Goal: Information Seeking & Learning: Learn about a topic

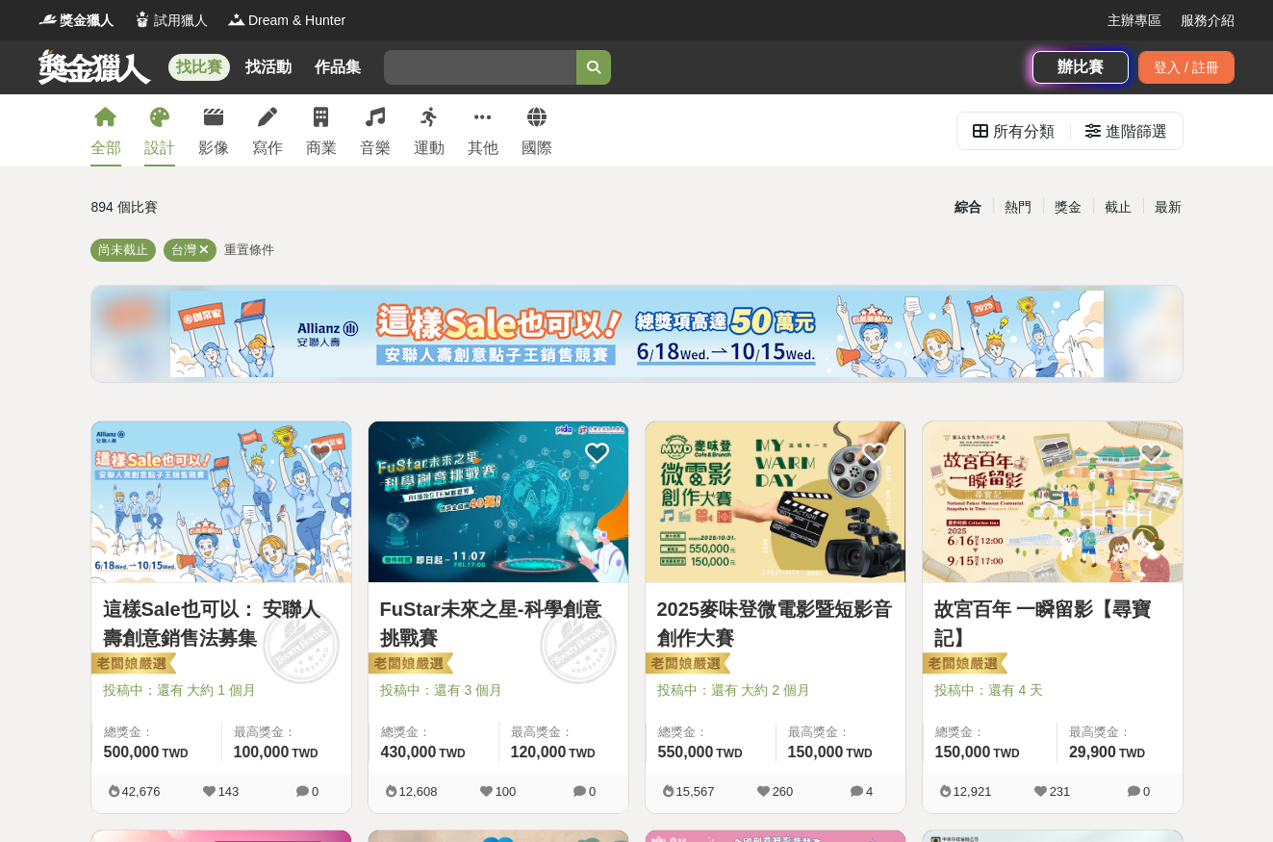
click at [166, 145] on div "設計" at bounding box center [159, 148] width 31 height 23
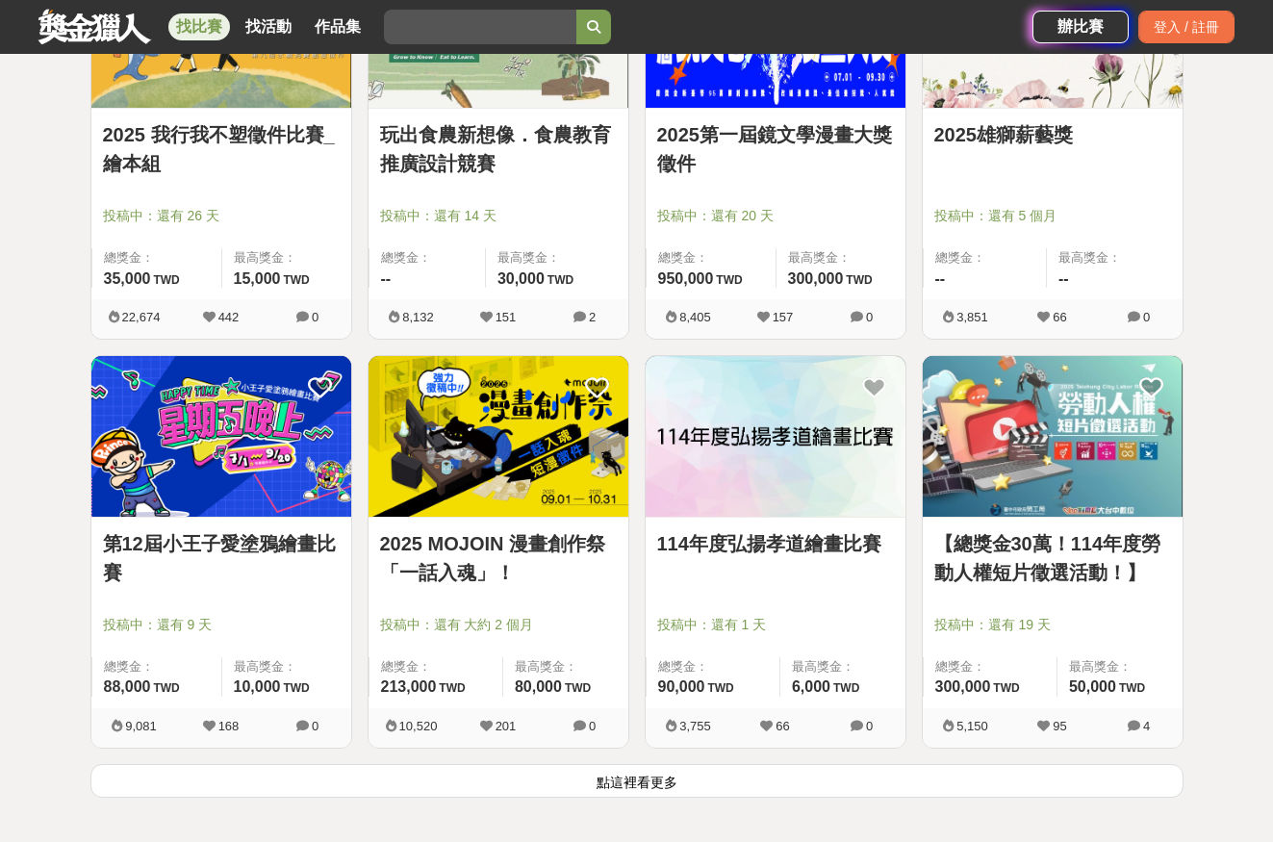
scroll to position [2245, 0]
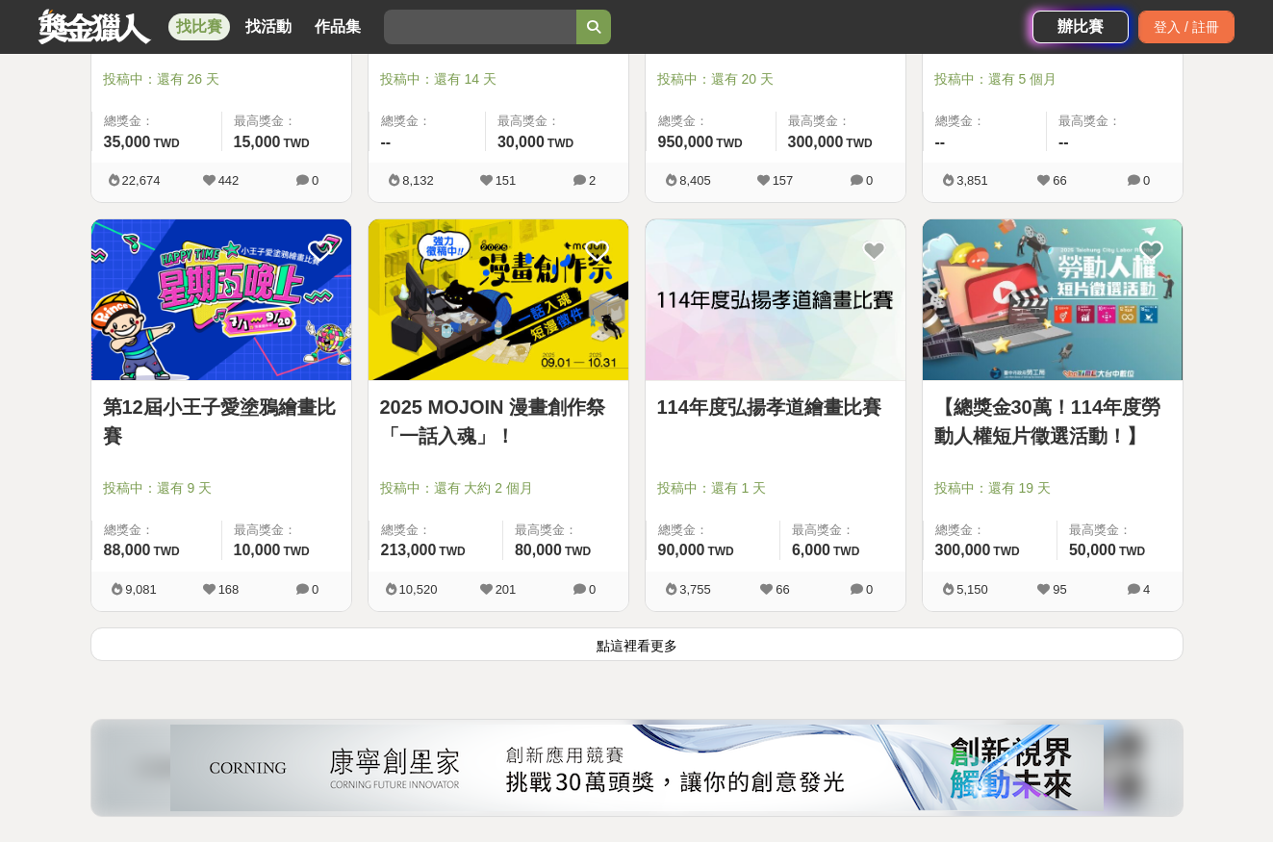
click at [723, 637] on button "點這裡看更多" at bounding box center [636, 644] width 1093 height 34
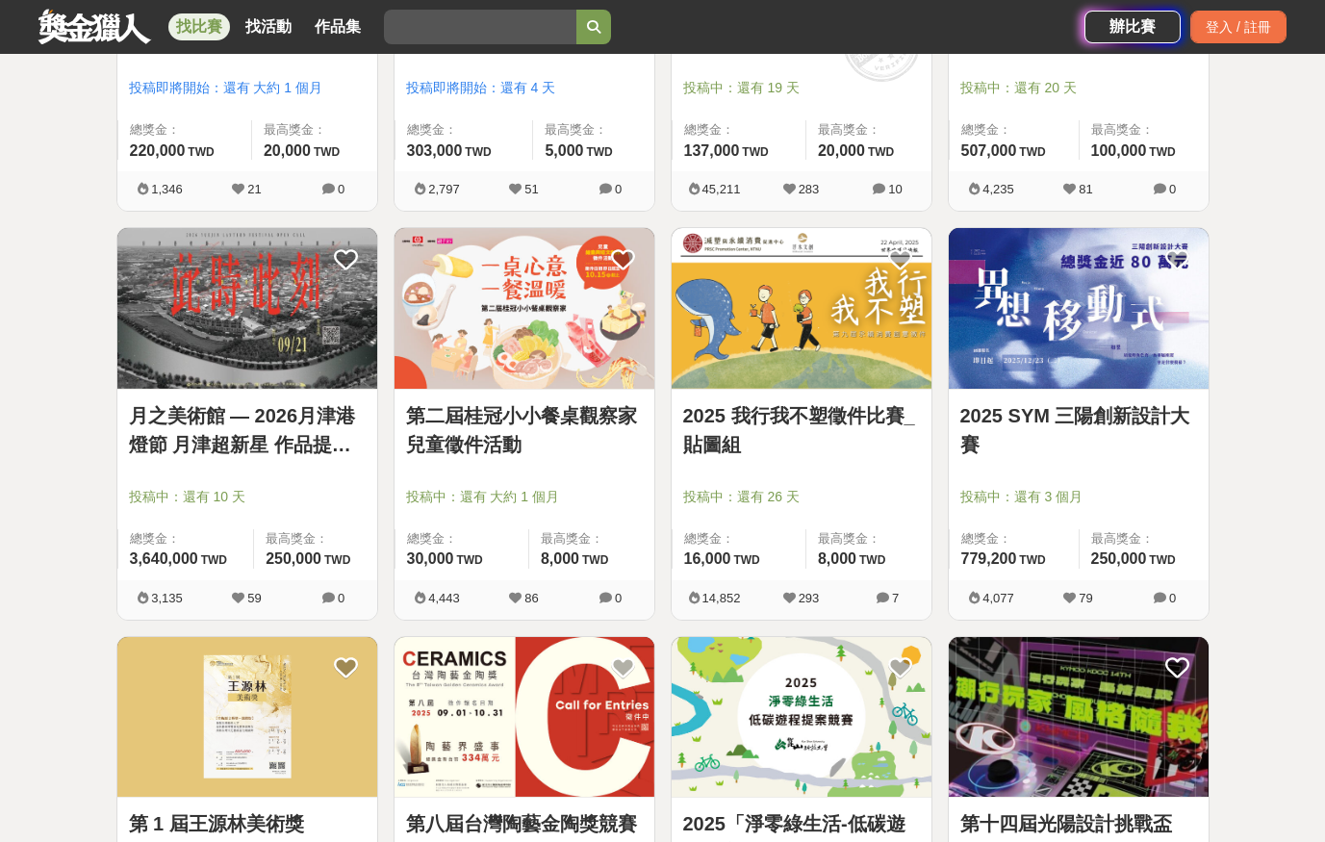
scroll to position [3368, 0]
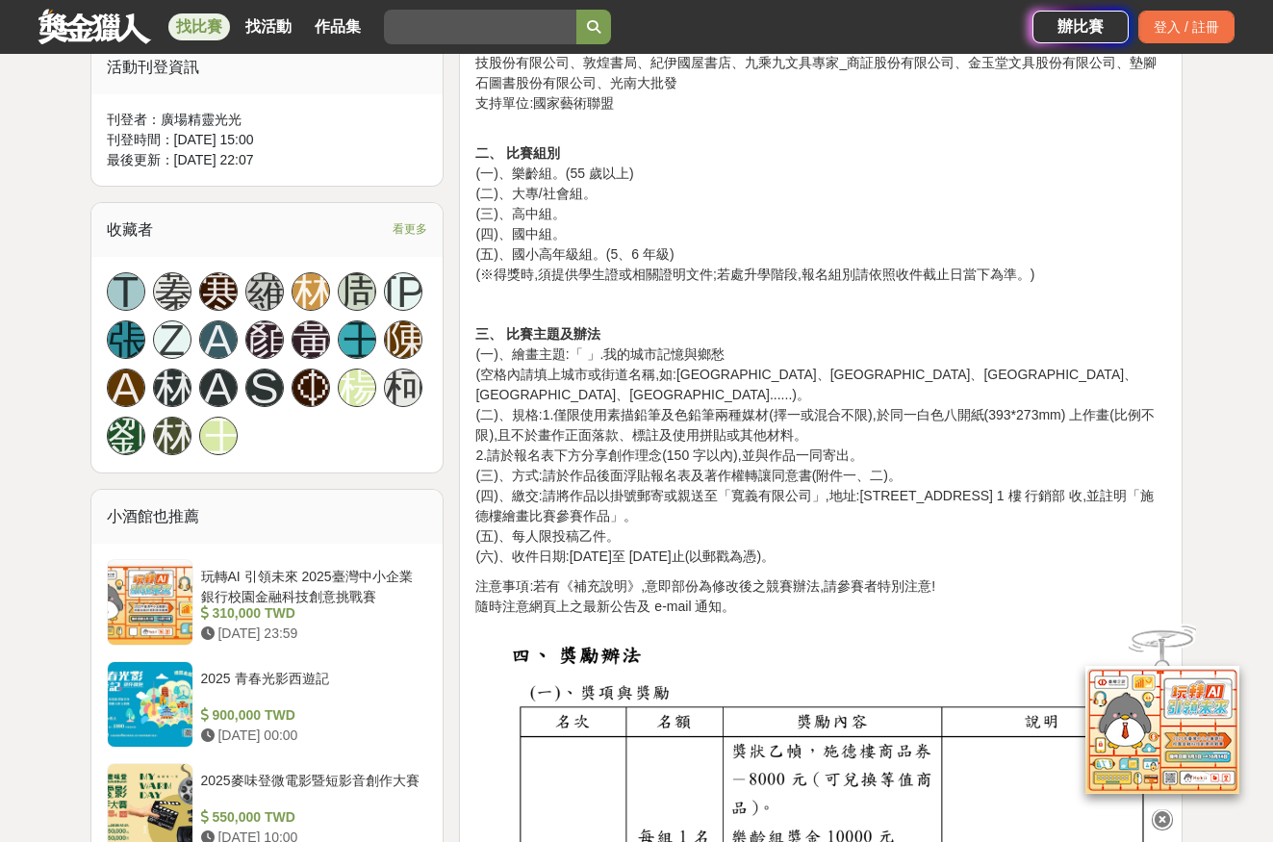
scroll to position [1443, 0]
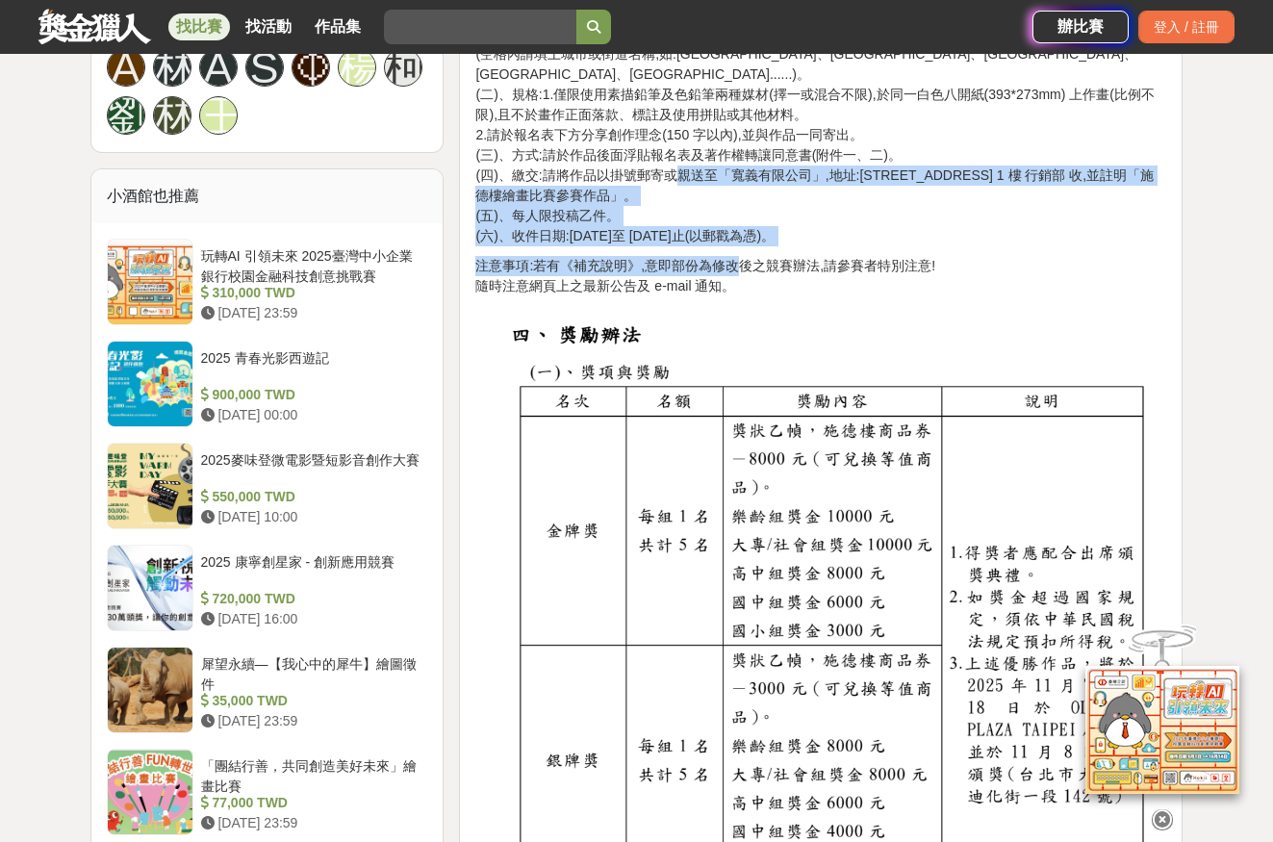
drag, startPoint x: 674, startPoint y: 146, endPoint x: 737, endPoint y: 231, distance: 105.9
click at [737, 231] on div "2025『施德樓盃』繪畫比賽計畫簡章 壹、 施德樓簡介 自 1835 年創立至今,190 年來德國施德樓致力於提供最高品質的書寫工具,從專業製圖到色彩繪具,施…" at bounding box center [820, 548] width 691 height 2654
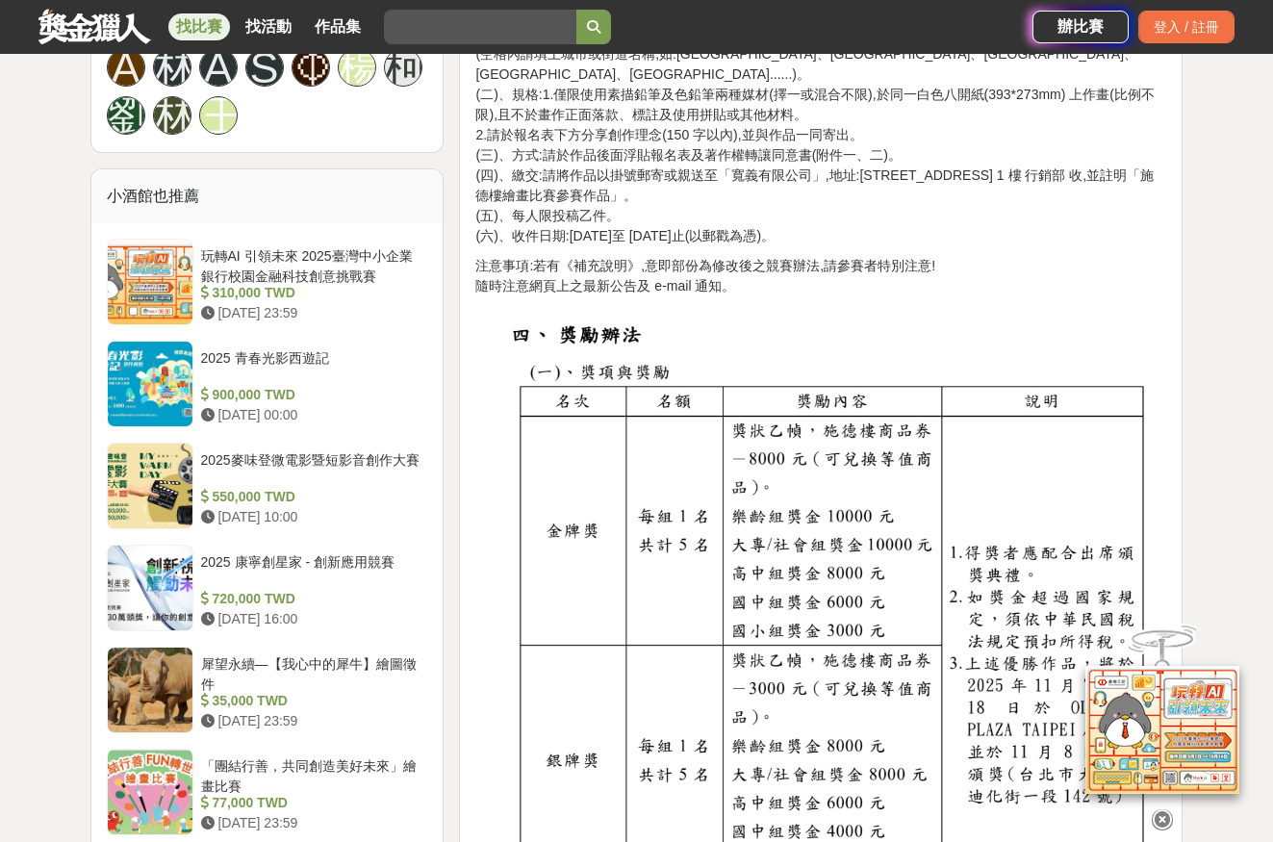
scroll to position [1283, 0]
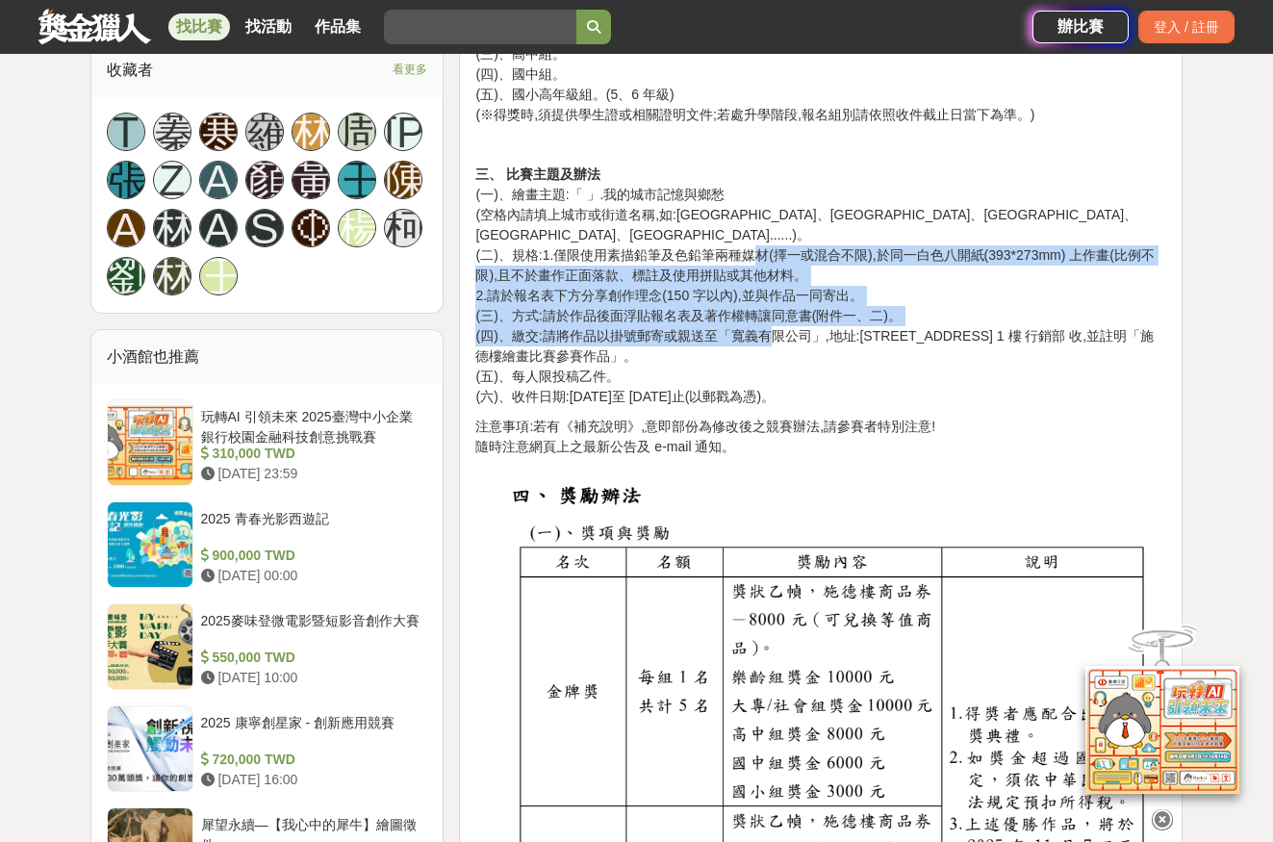
drag, startPoint x: 756, startPoint y: 233, endPoint x: 776, endPoint y: 316, distance: 85.0
click at [776, 316] on p "三、 比賽主題及辦法 (一)、繪畫主題:「 」.我的城市記憶與鄉愁 (空格內請填上城市或街道名稱,如:淡水紅毛城、台南林百貨、大溪老街、大稻埕、南投日月潭..…" at bounding box center [820, 286] width 691 height 242
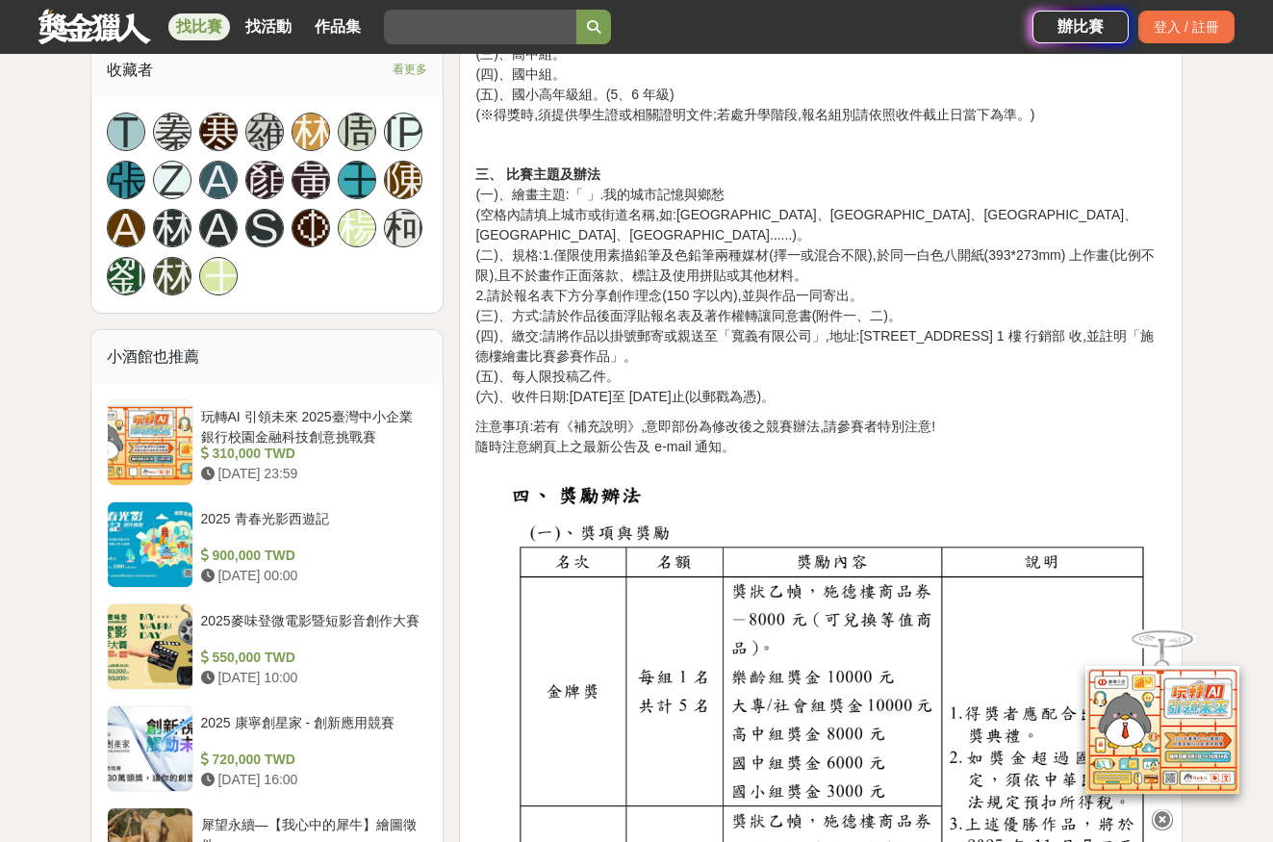
drag, startPoint x: 770, startPoint y: 244, endPoint x: 784, endPoint y: 328, distance: 85.0
click at [784, 328] on p "三、 比賽主題及辦法 (一)、繪畫主題:「 」.我的城市記憶與鄉愁 (空格內請填上城市或街道名稱,如:淡水紅毛城、台南林百貨、大溪老街、大稻埕、南投日月潭..…" at bounding box center [820, 286] width 691 height 242
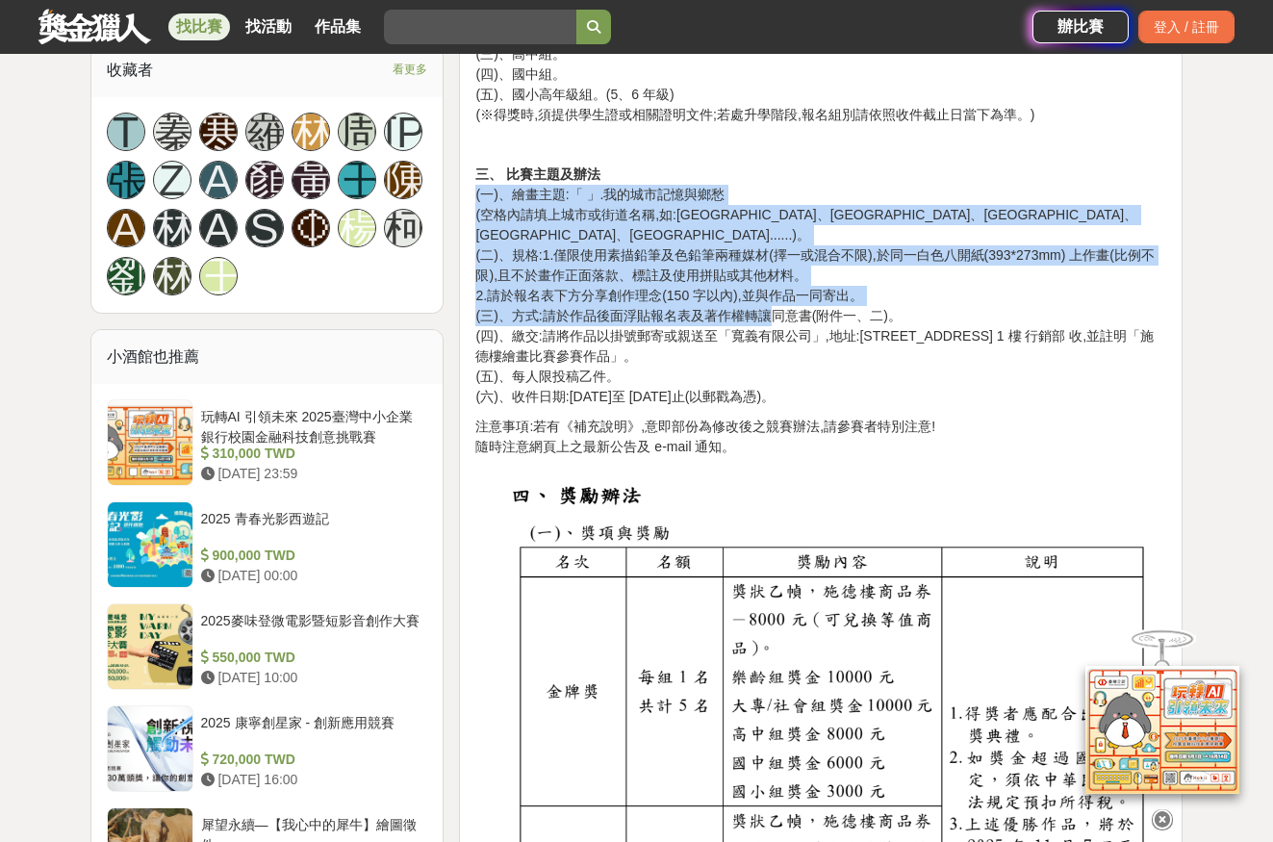
drag, startPoint x: 752, startPoint y: 201, endPoint x: 775, endPoint y: 302, distance: 103.6
click at [775, 302] on p "三、 比賽主題及辦法 (一)、繪畫主題:「 」.我的城市記憶與鄉愁 (空格內請填上城市或街道名稱,如:淡水紅毛城、台南林百貨、大溪老街、大稻埕、南投日月潭..…" at bounding box center [820, 286] width 691 height 242
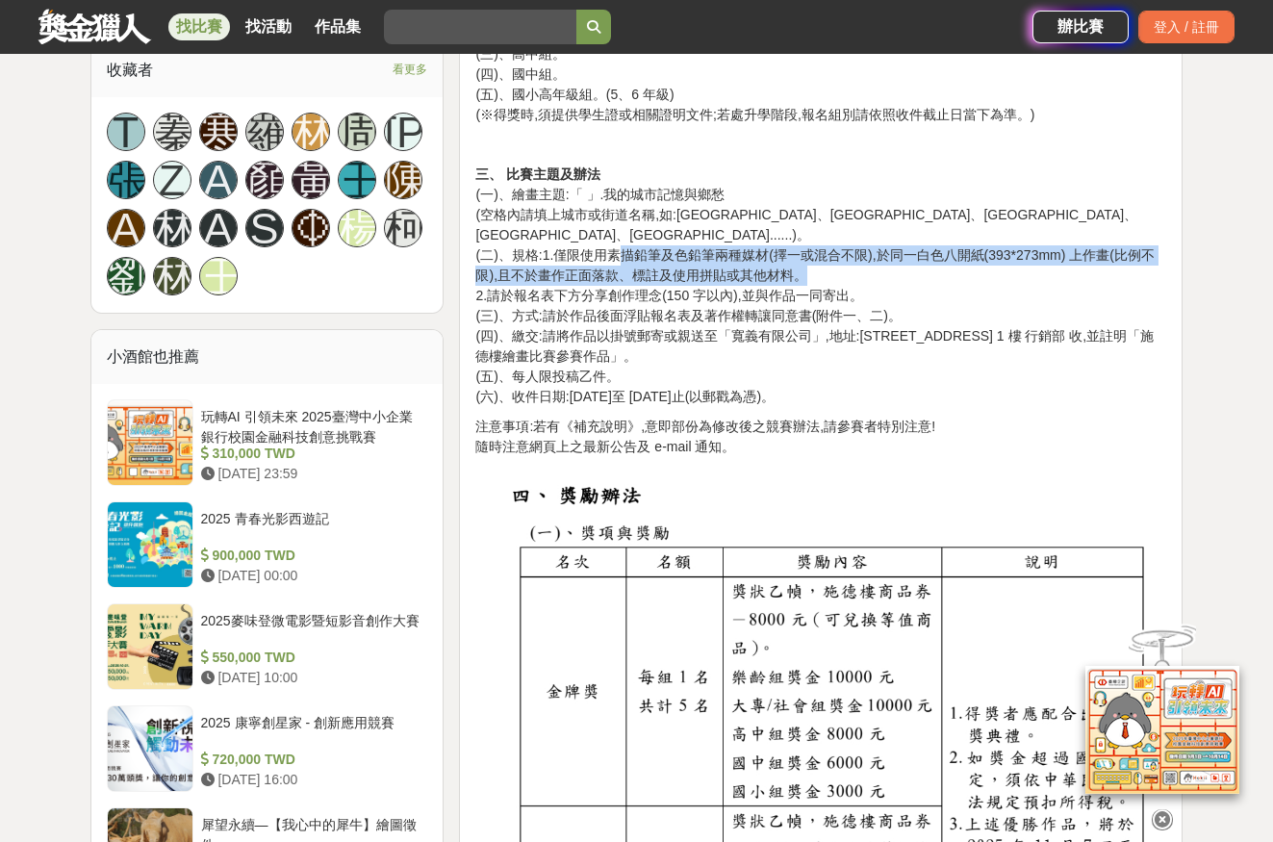
drag, startPoint x: 621, startPoint y: 235, endPoint x: 816, endPoint y: 247, distance: 195.7
click at [816, 247] on p "三、 比賽主題及辦法 (一)、繪畫主題:「 」.我的城市記憶與鄉愁 (空格內請填上城市或街道名稱,如:淡水紅毛城、台南林百貨、大溪老街、大稻埕、南投日月潭..…" at bounding box center [820, 286] width 691 height 242
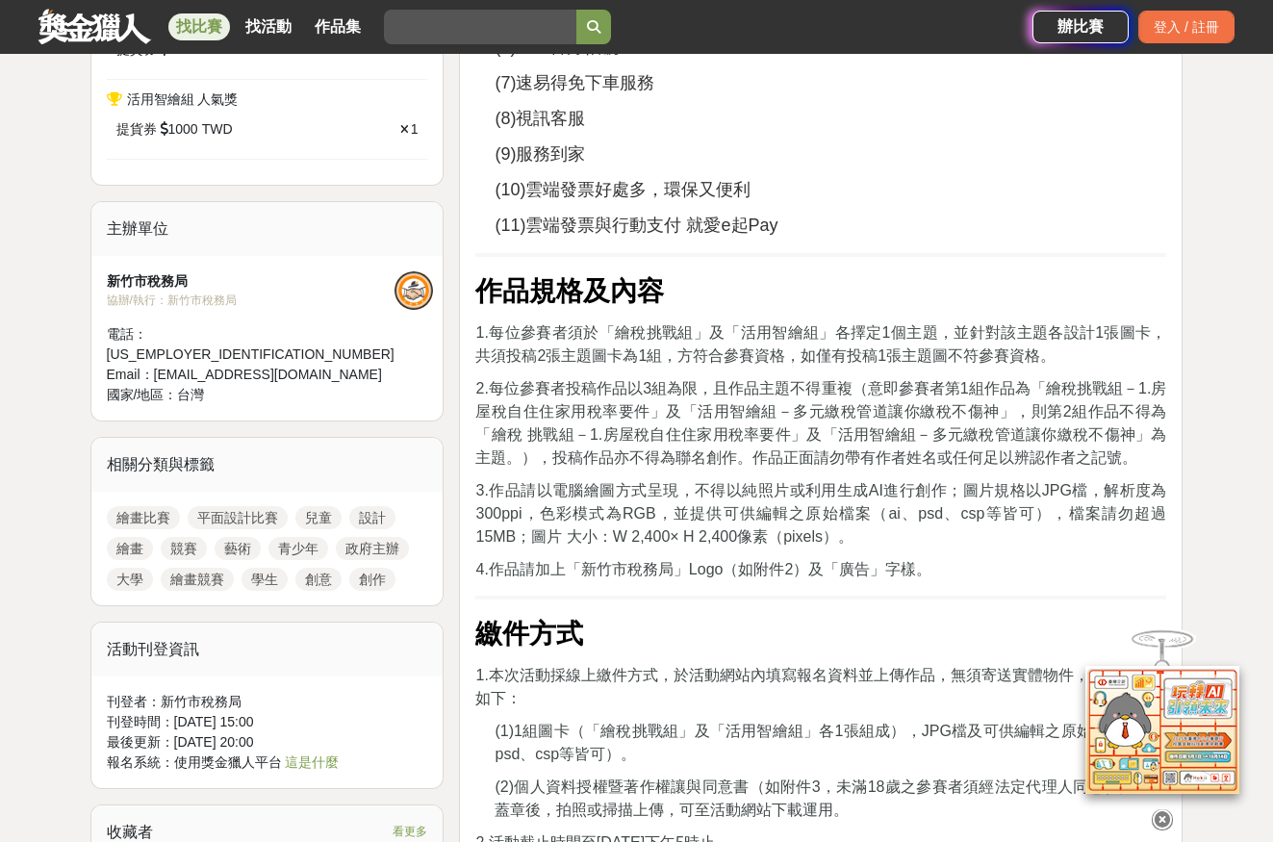
scroll to position [1443, 0]
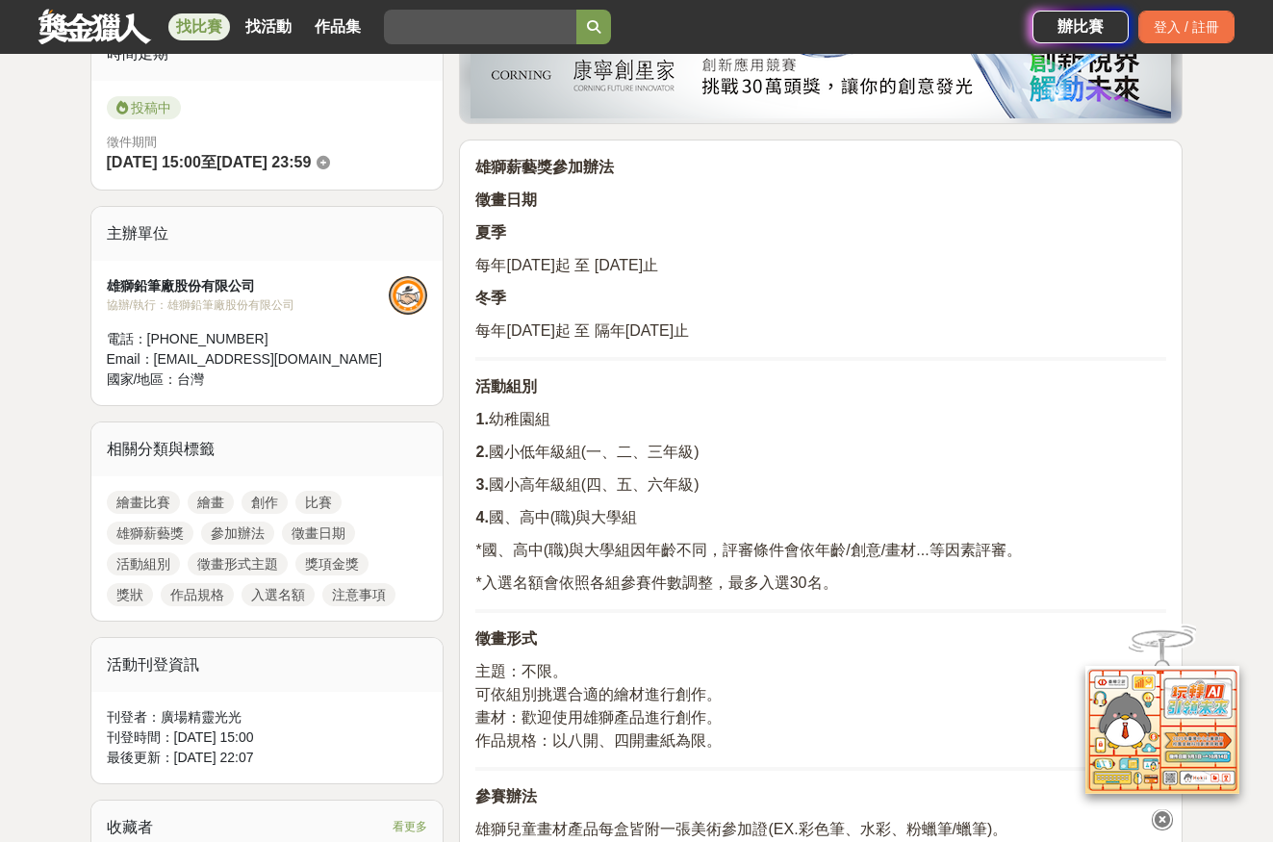
scroll to position [802, 0]
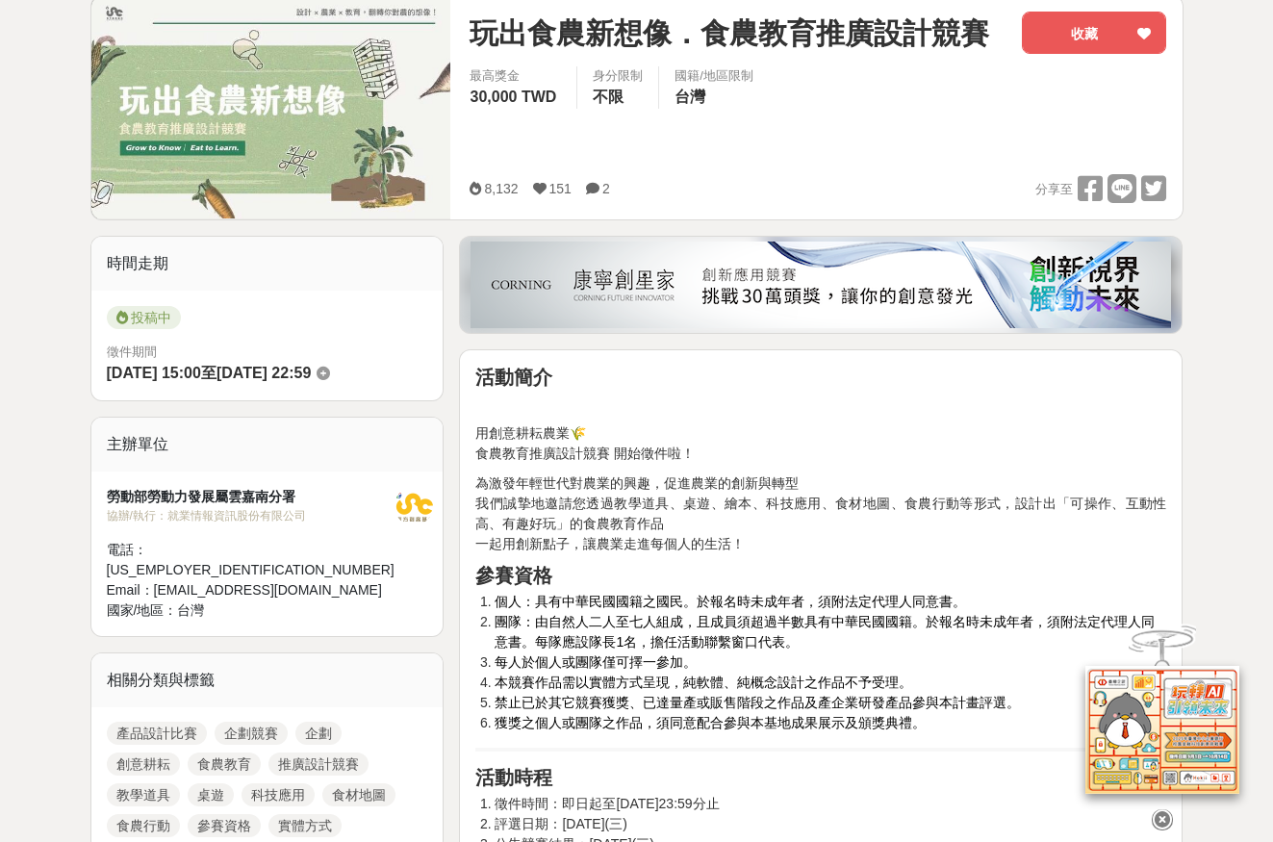
scroll to position [642, 0]
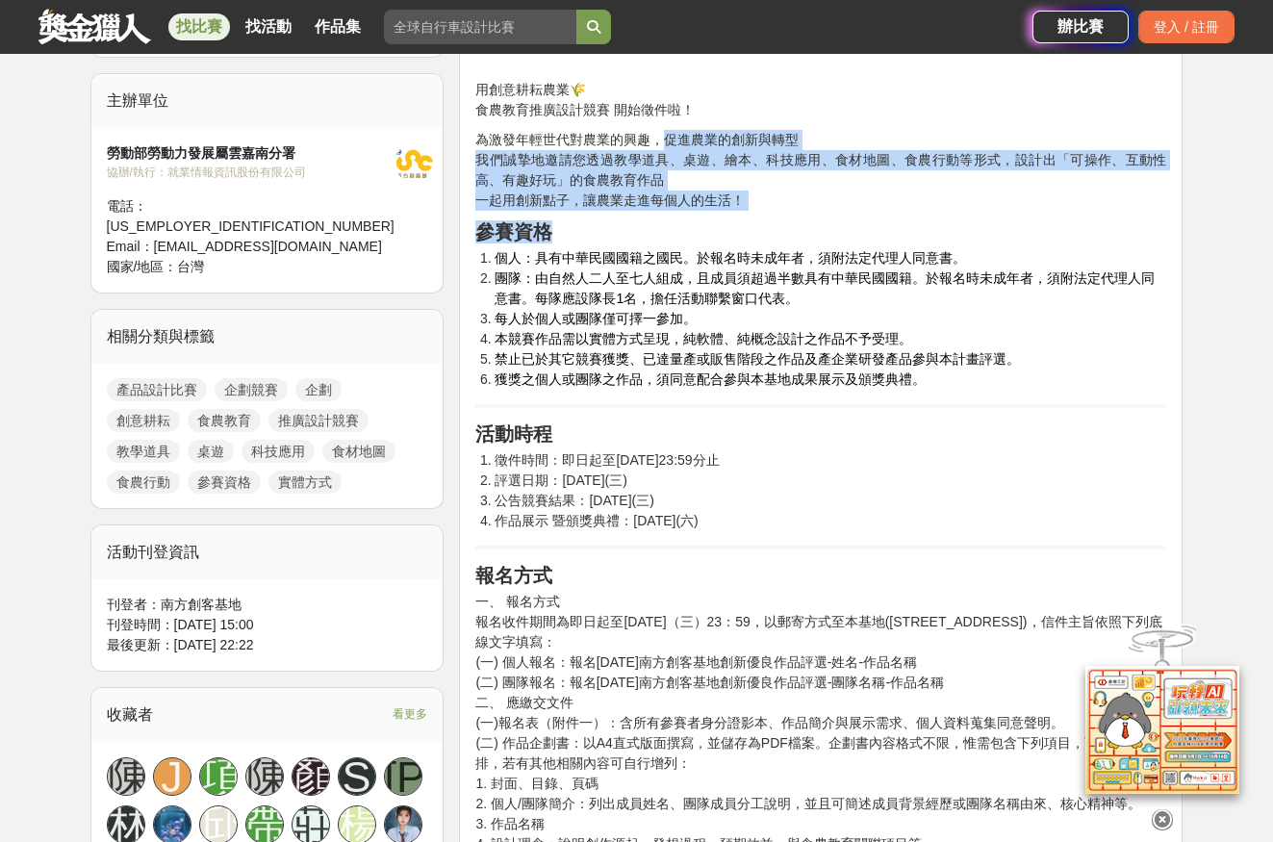
drag, startPoint x: 661, startPoint y: 150, endPoint x: 711, endPoint y: 231, distance: 95.1
click at [711, 231] on h2 "參賽資格" at bounding box center [820, 231] width 691 height 23
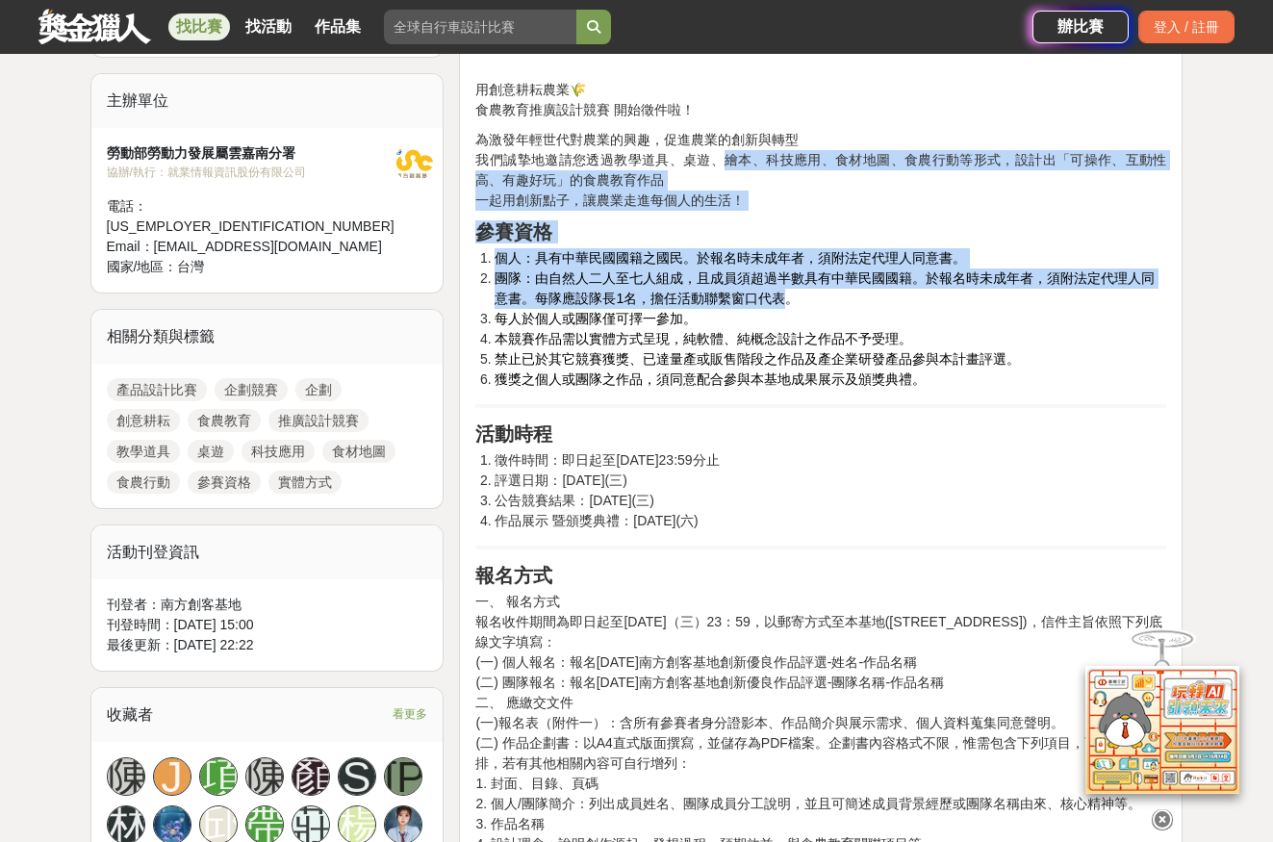
drag, startPoint x: 725, startPoint y: 166, endPoint x: 783, endPoint y: 297, distance: 143.4
click at [783, 297] on span "團隊：由自然人二人至七人組成，且成員須超過半數具有中華民國國籍。於報名時未成年者，須附法定代理人同意書。每隊應設隊長1名，擔任活動聯繫窗口代表。" at bounding box center [825, 288] width 660 height 36
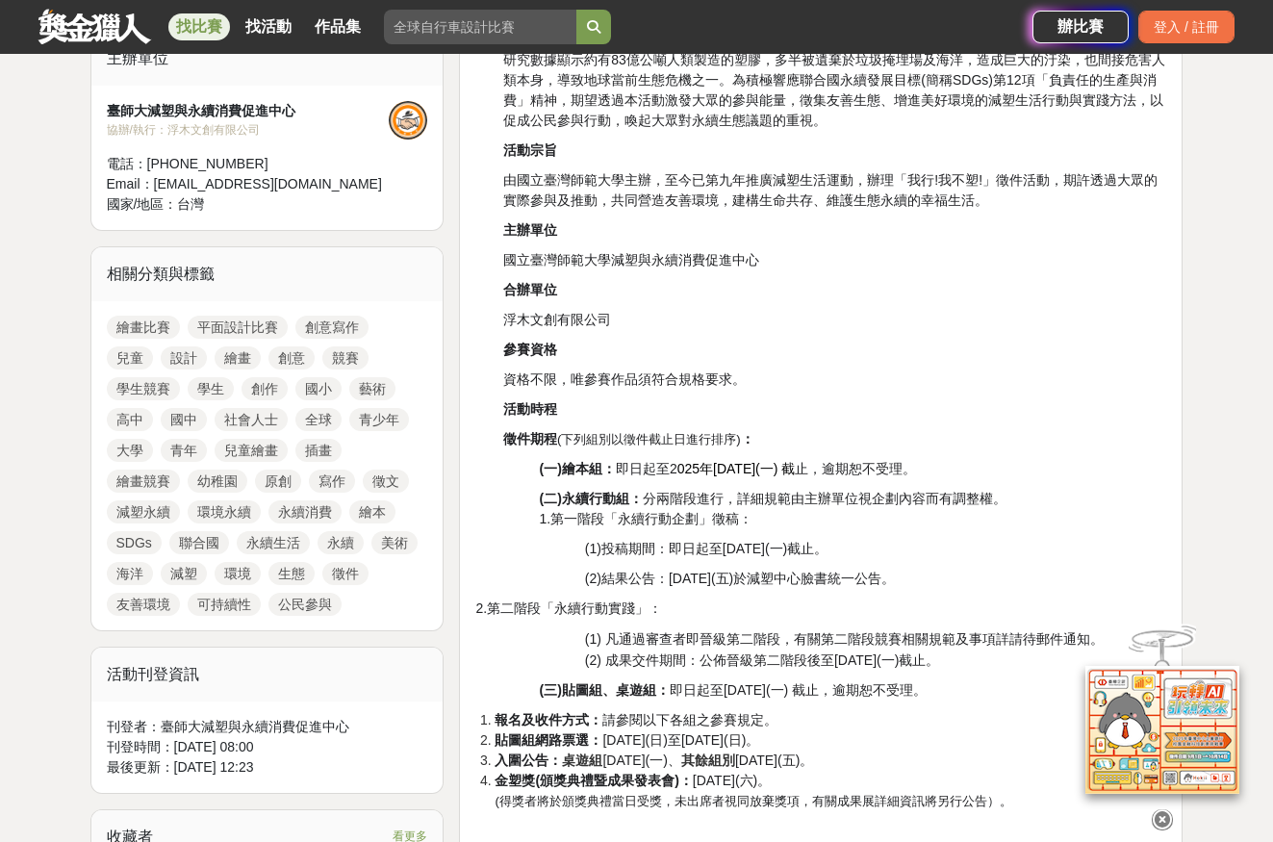
scroll to position [802, 0]
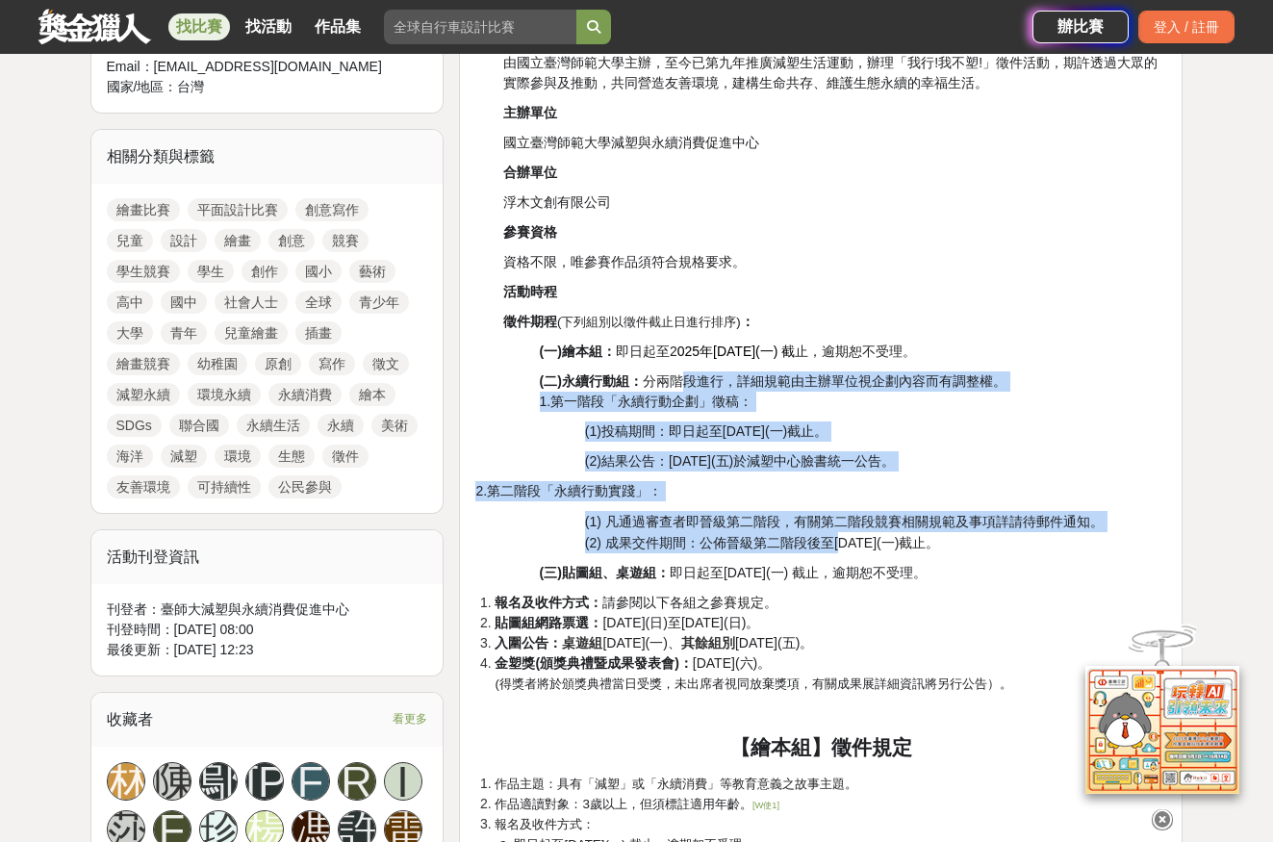
drag, startPoint x: 684, startPoint y: 388, endPoint x: 840, endPoint y: 549, distance: 223.9
click at [840, 549] on span "成果交件期間：公佈晉級第二階段後至2025年10月06日(一)截止。" at bounding box center [772, 542] width 334 height 15
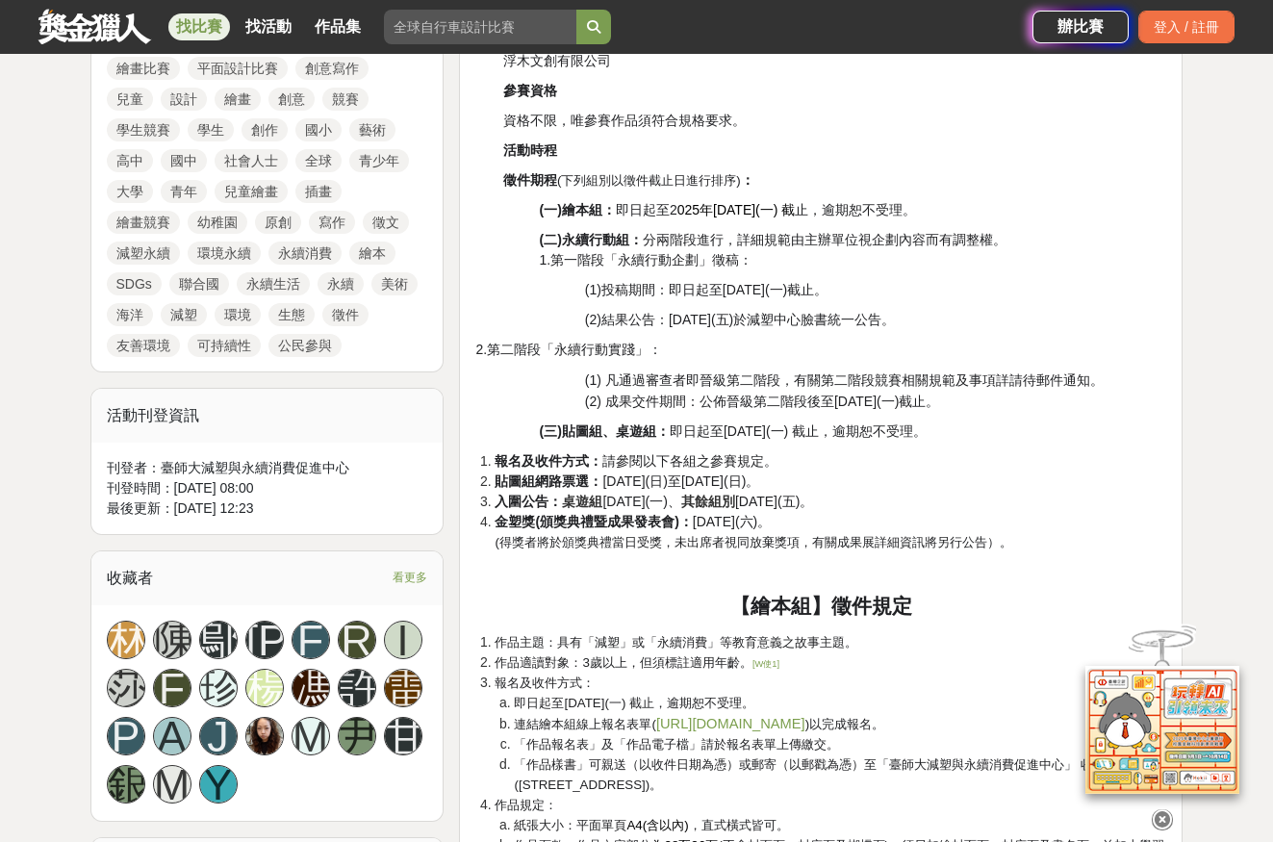
scroll to position [1123, 0]
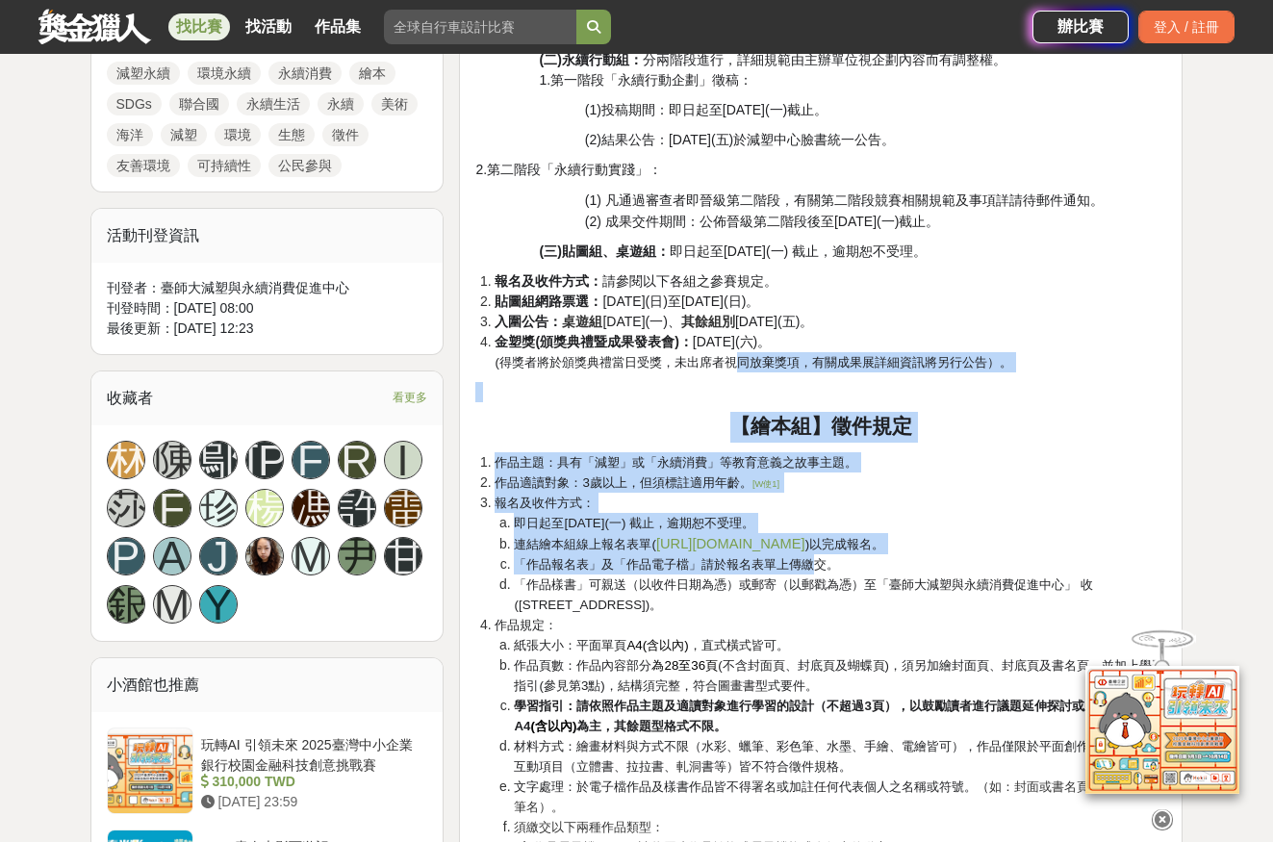
drag, startPoint x: 779, startPoint y: 468, endPoint x: 826, endPoint y: 572, distance: 113.7
click at [826, 572] on div "2025年「我行！我不塑！」徵件活動簡章 緣起 研究數據顯示約有83億公噸人類製造的塑膠，多半被遺棄於垃圾掩埋場及海洋，造成巨大的汙染，也間接危害人類本身，導…" at bounding box center [820, 841] width 691 height 2601
click at [826, 572] on li "「作品報名表」及「作品電子檔」請於報名表單上傳繳交。" at bounding box center [840, 564] width 652 height 20
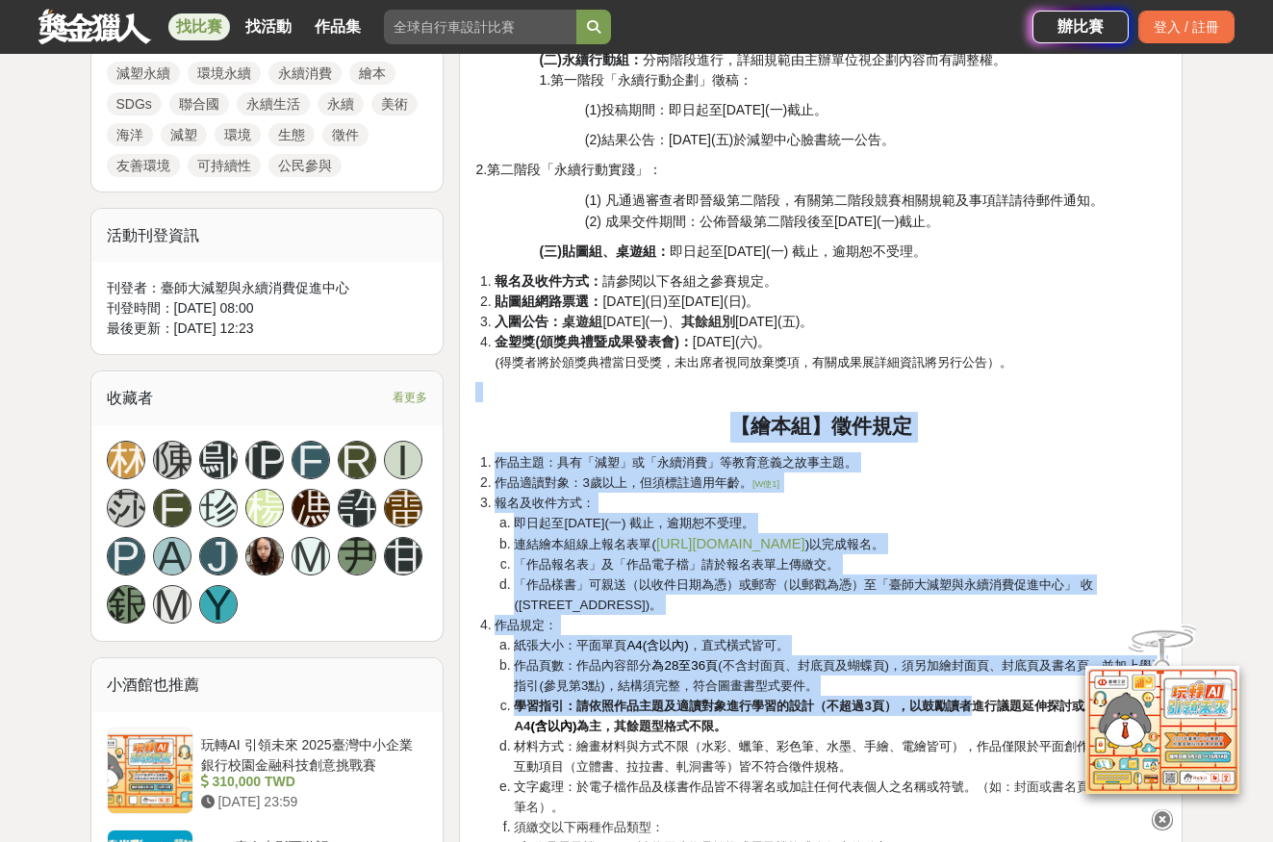
drag, startPoint x: 1065, startPoint y: 371, endPoint x: 988, endPoint y: 702, distance: 339.9
click at [988, 702] on div "2025年「我行！我不塑！」徵件活動簡章 緣起 研究數據顯示約有83億公噸人類製造的塑膠，多半被遺棄於垃圾掩埋場及海洋，造成巨大的汙染，也間接危害人類本身，導…" at bounding box center [820, 841] width 691 height 2601
click at [909, 703] on strong "學習指引：請依照作品主題及適讀對象進行學習的設計（不超過3頁），以鼓勵讀者進行議題延伸探討或啟發思考，以A4" at bounding box center [836, 716] width 645 height 35
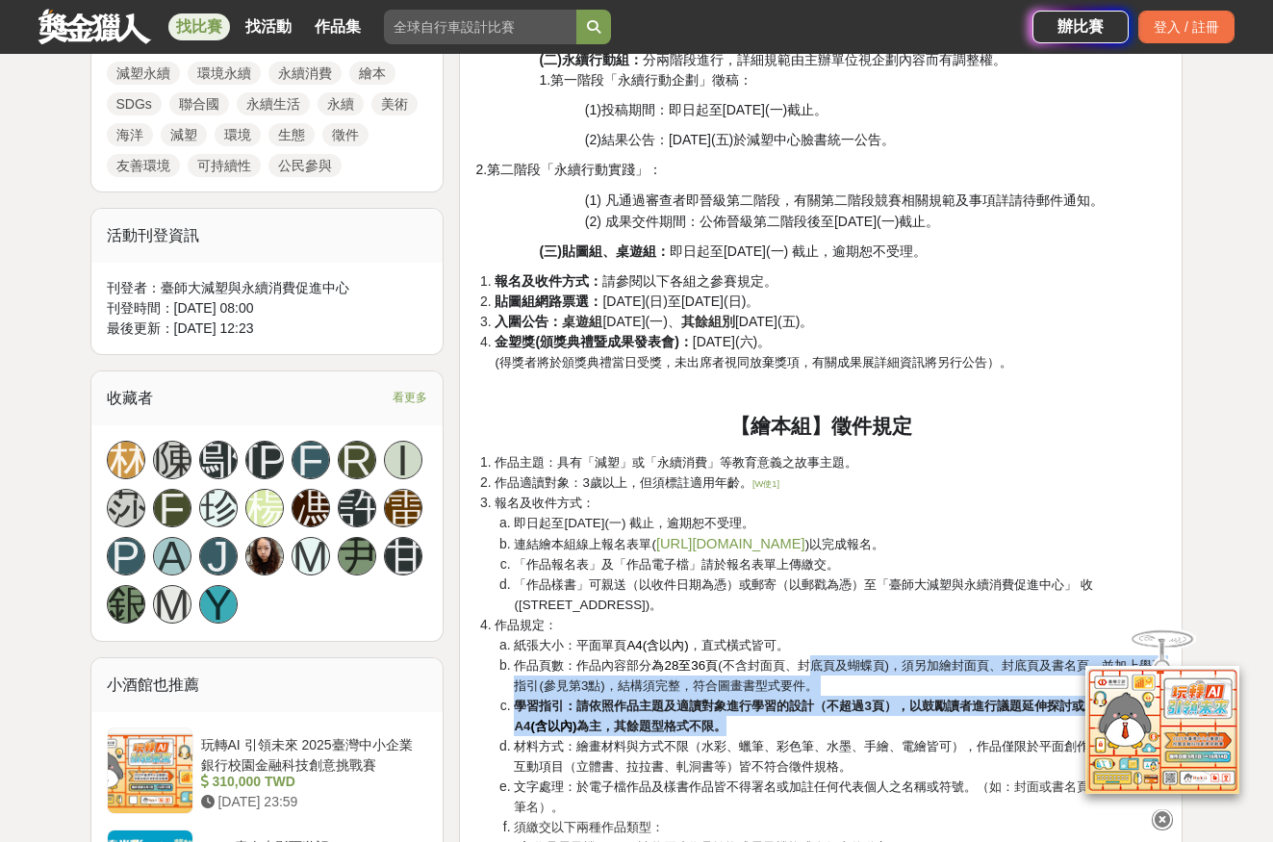
drag, startPoint x: 816, startPoint y: 666, endPoint x: 833, endPoint y: 734, distance: 70.5
click at [833, 734] on ol "紙張大小：平面單頁 A4(含以內) ，直式橫式皆可。 作品頁數：作品內容部分 為28至36頁 (不含封面頁、封底頁及蝴蝶頁)，須另加繪封面頁、封底頁及書名頁，…" at bounding box center [831, 776] width 672 height 283
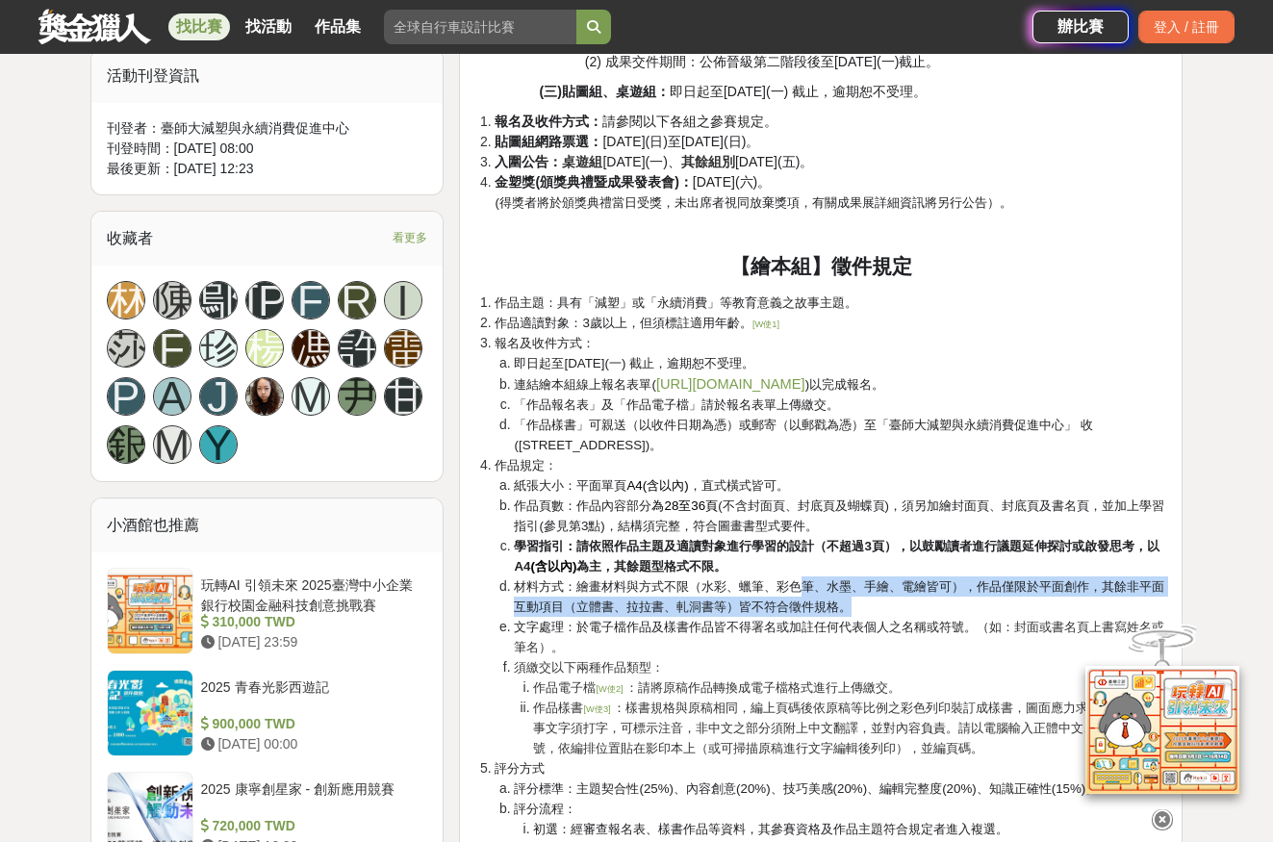
drag, startPoint x: 826, startPoint y: 591, endPoint x: 967, endPoint y: 615, distance: 143.5
click at [967, 615] on li "材料方式：繪畫材料與方式不限（水彩、蠟筆、彩色筆、水墨、手繪、電繪皆可），作品僅限於平面創作，其餘非平面互動項目（立體書、拉拉書、 軋洞 書等）皆不符合徵件規…" at bounding box center [840, 596] width 652 height 40
click at [963, 609] on li "材料方式：繪畫材料與方式不限（水彩、蠟筆、彩色筆、水墨、手繪、電繪皆可），作品僅限於平面創作，其餘非平面互動項目（立體書、拉拉書、 軋洞 書等）皆不符合徵件規…" at bounding box center [840, 596] width 652 height 40
drag, startPoint x: 939, startPoint y: 600, endPoint x: 498, endPoint y: 584, distance: 441.0
click at [514, 584] on li "材料方式：繪畫材料與方式不限（水彩、蠟筆、彩色筆、水墨、手繪、電繪皆可），作品僅限於平面創作，其餘非平面互動項目（立體書、拉拉書、 軋洞 書等）皆不符合徵件規…" at bounding box center [840, 596] width 652 height 40
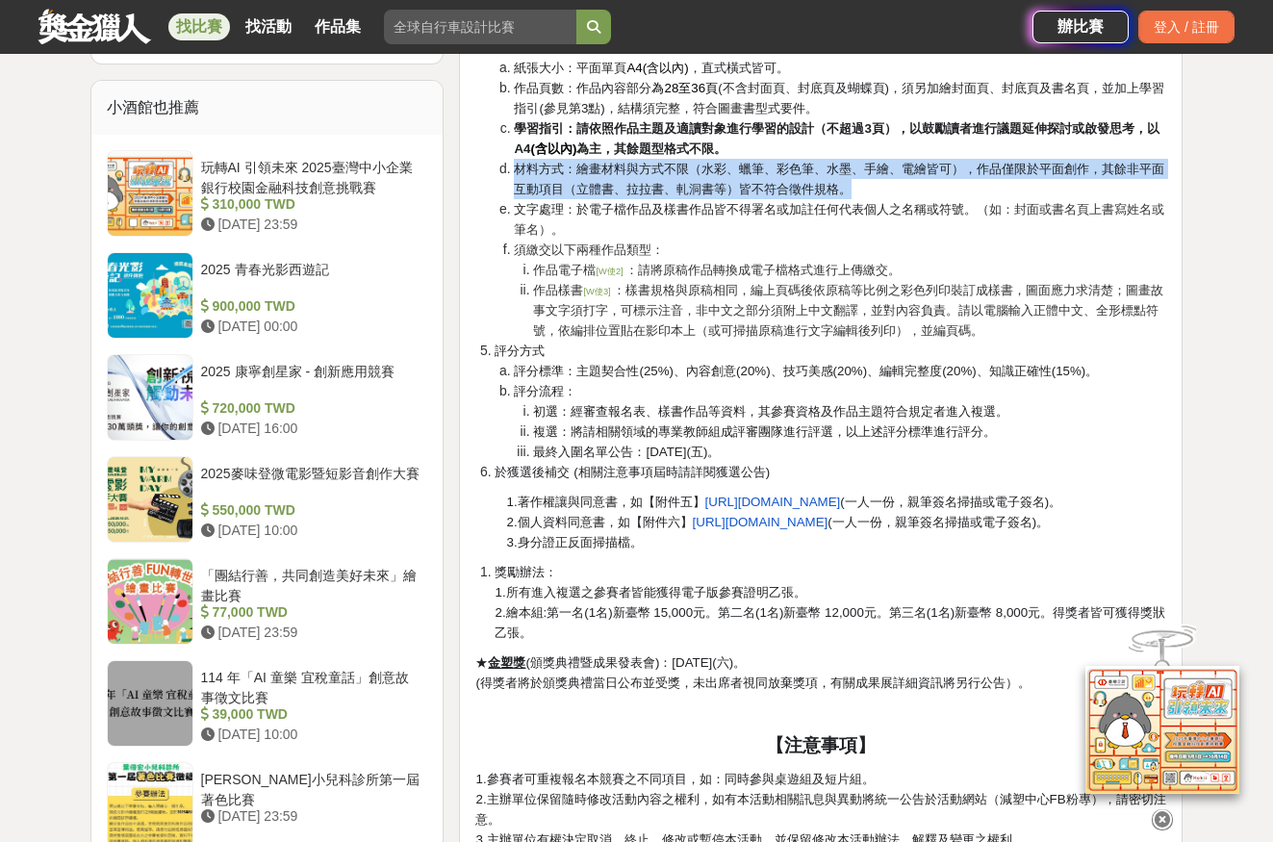
scroll to position [1764, 0]
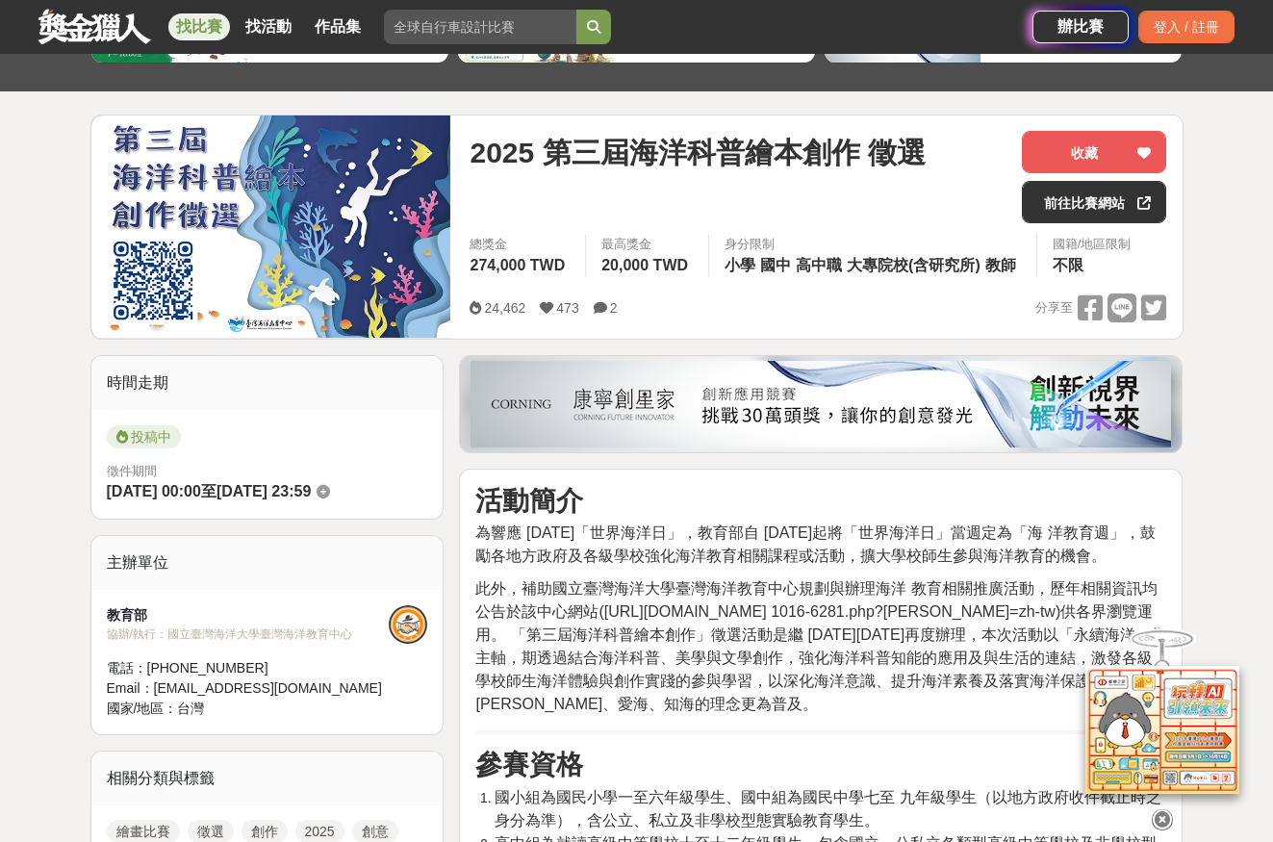
scroll to position [320, 0]
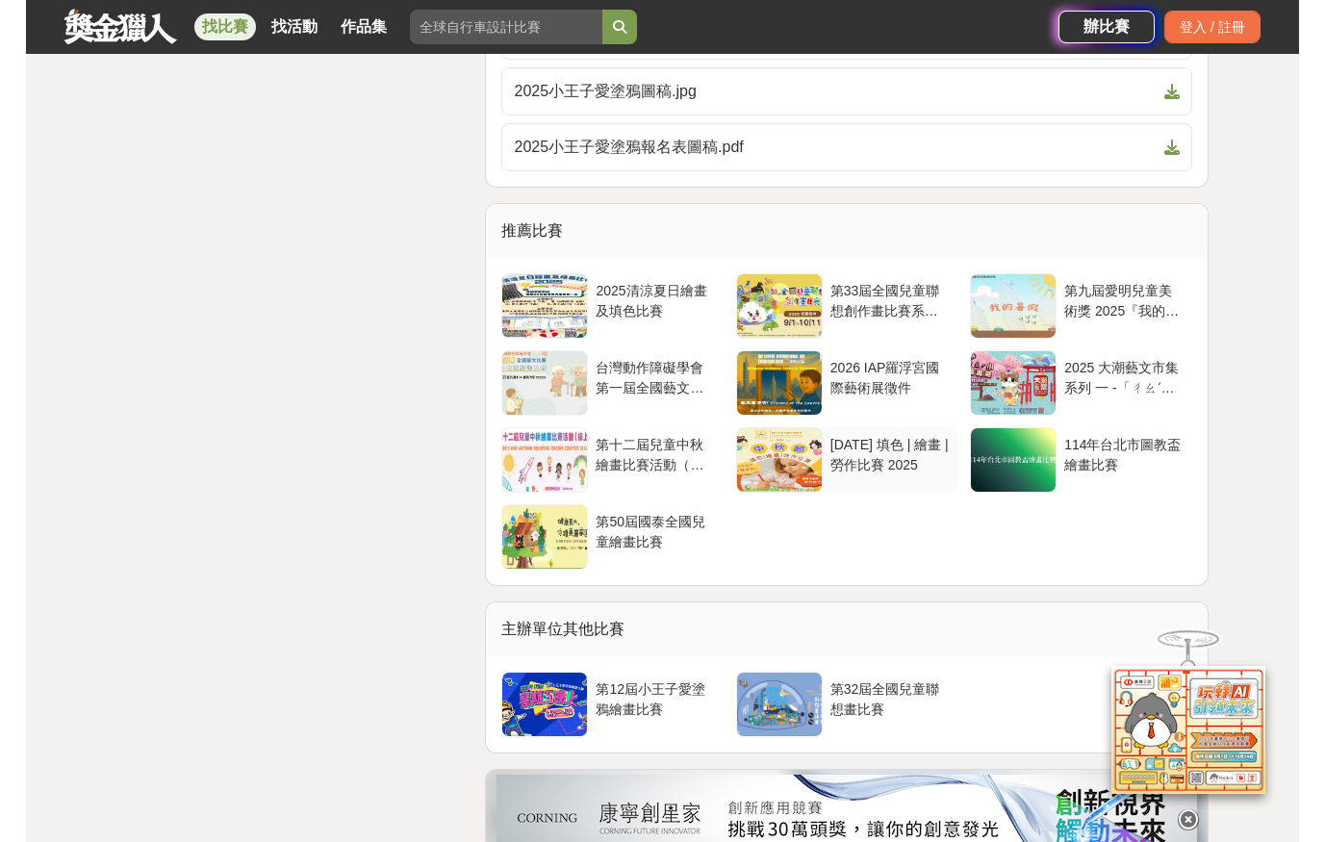
scroll to position [3529, 0]
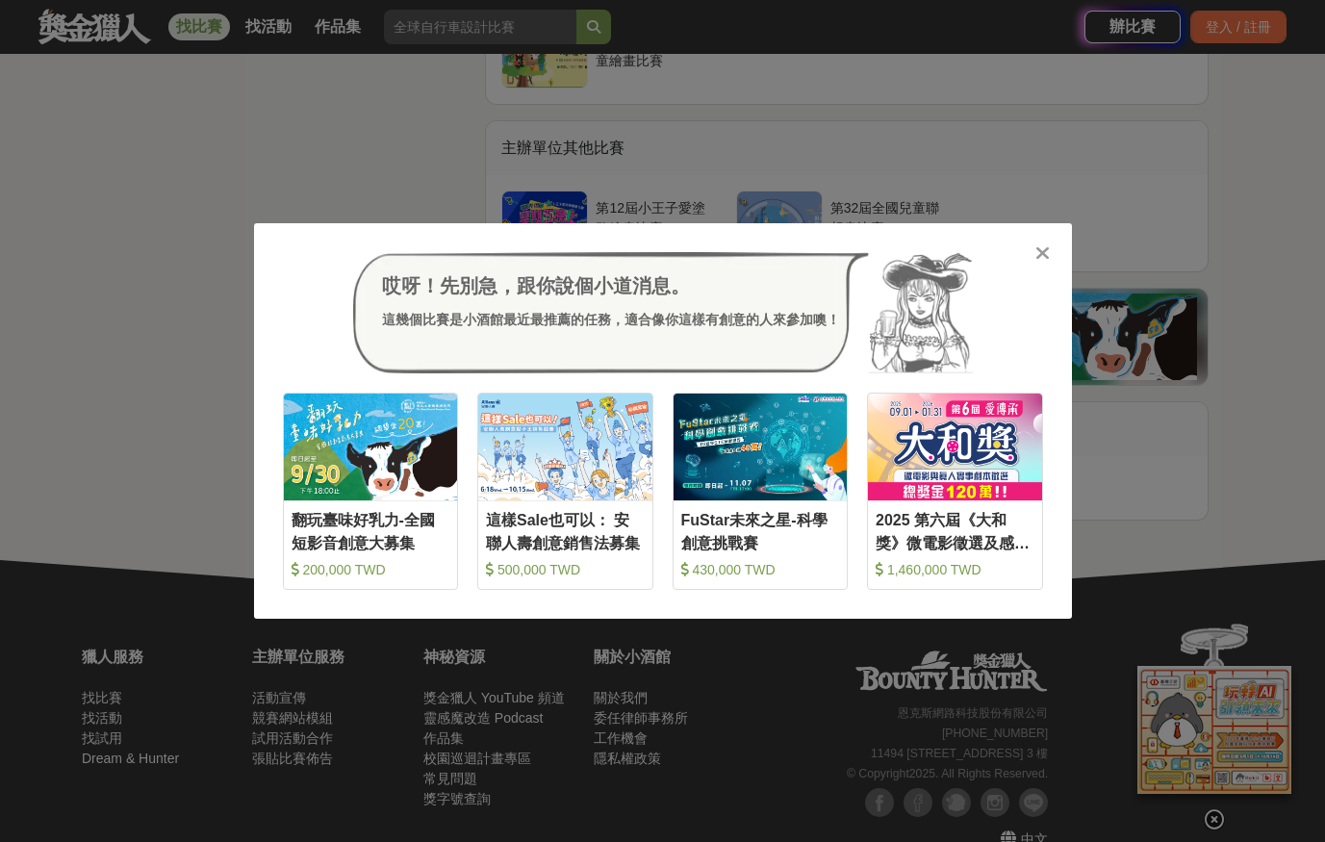
click at [1051, 251] on div at bounding box center [1043, 251] width 19 height 19
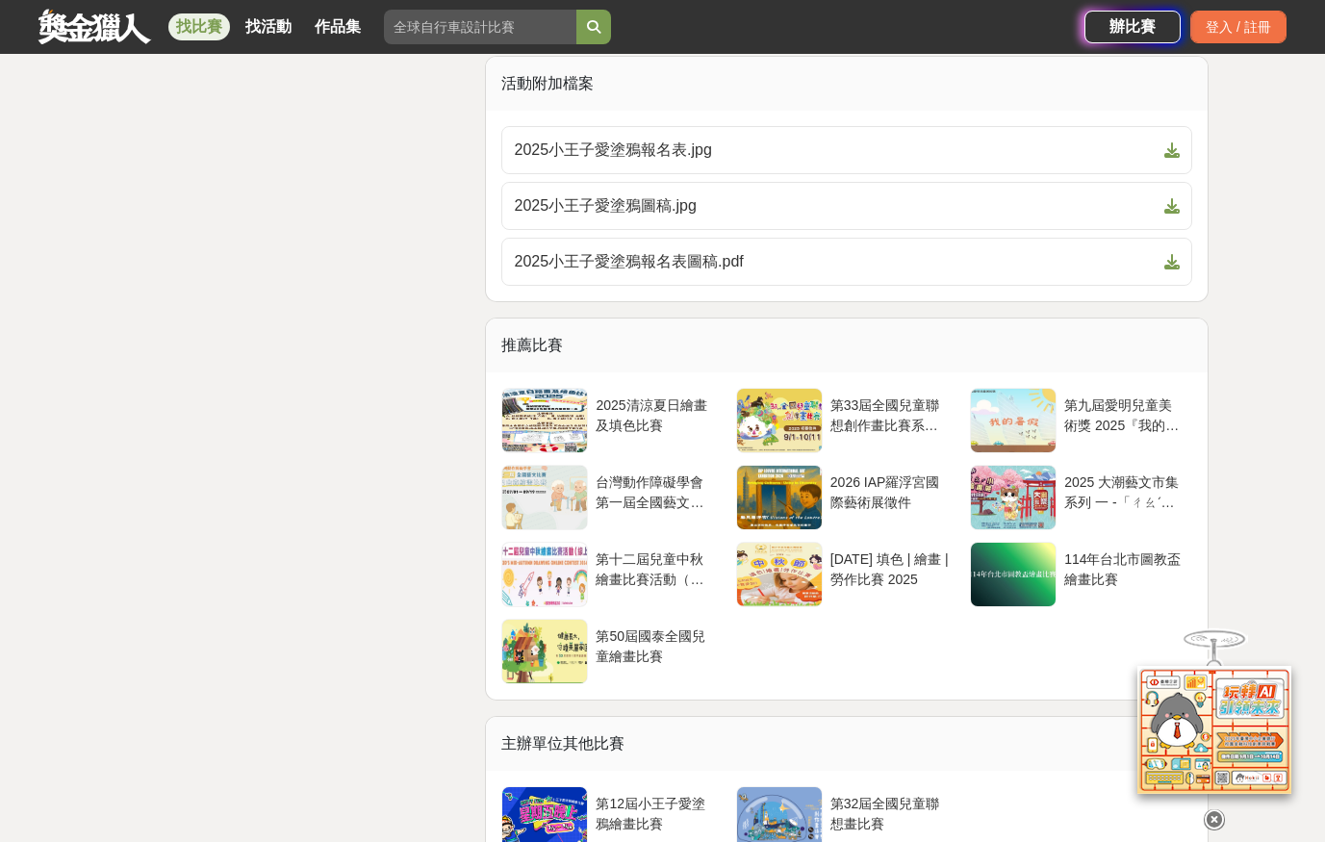
scroll to position [2887, 0]
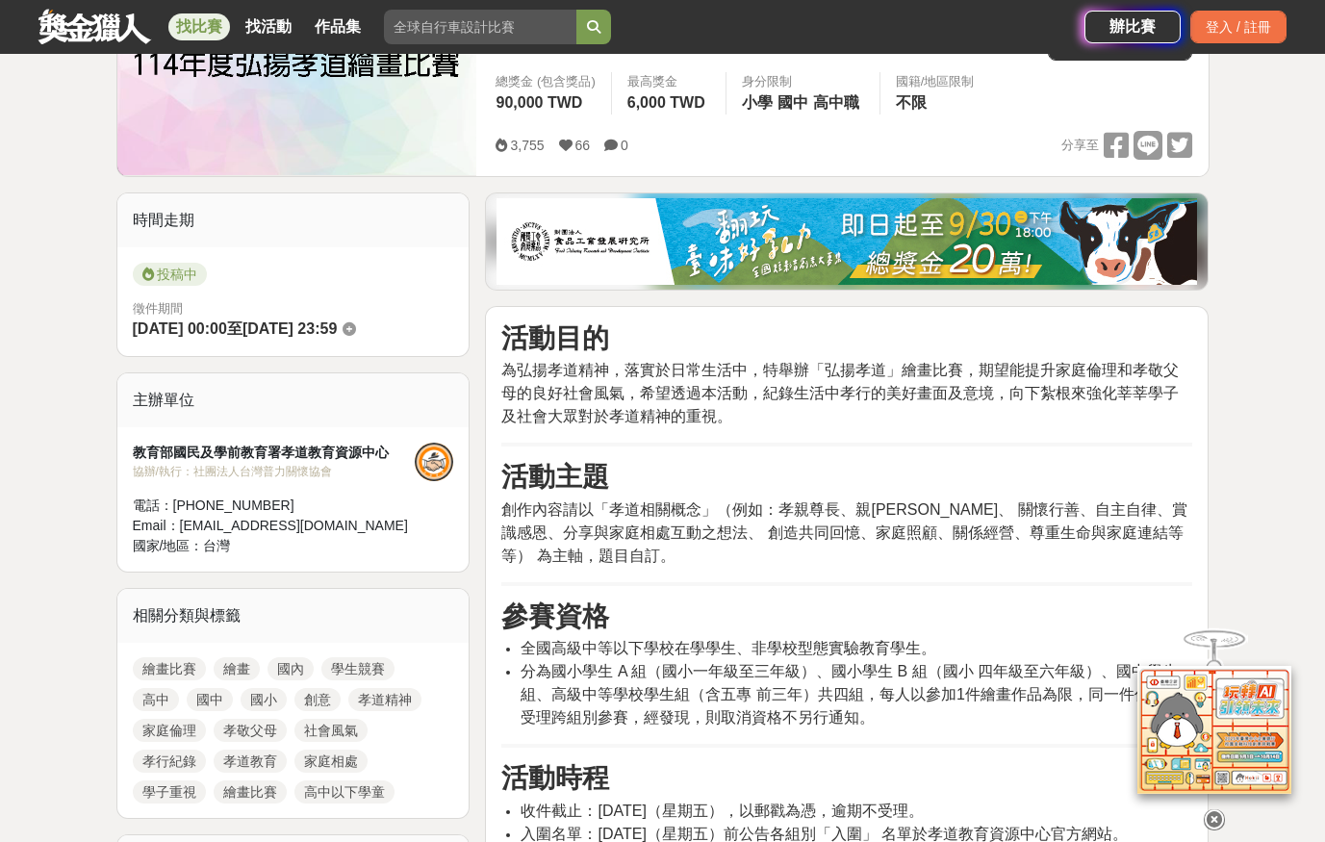
scroll to position [642, 0]
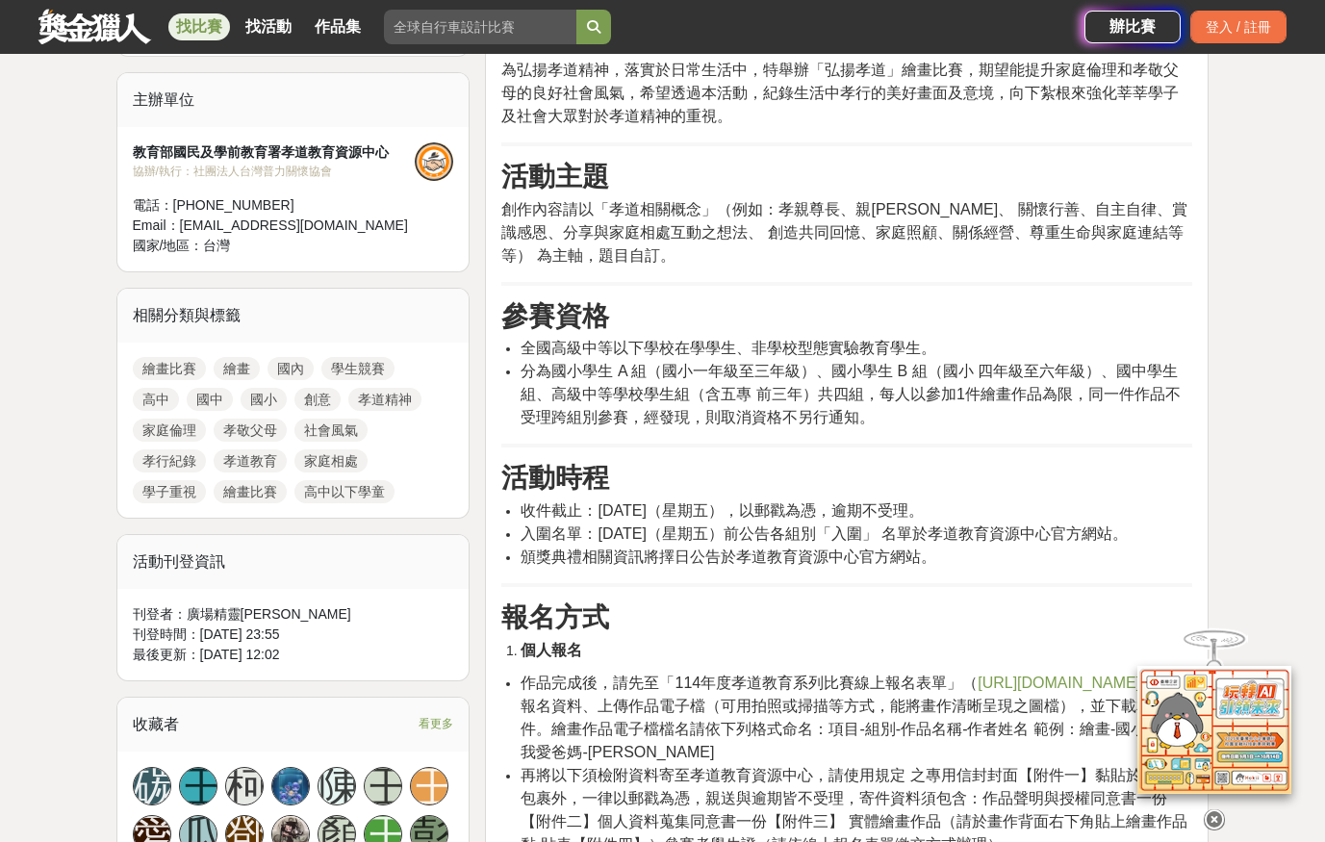
click at [1212, 807] on icon at bounding box center [1214, 817] width 21 height 21
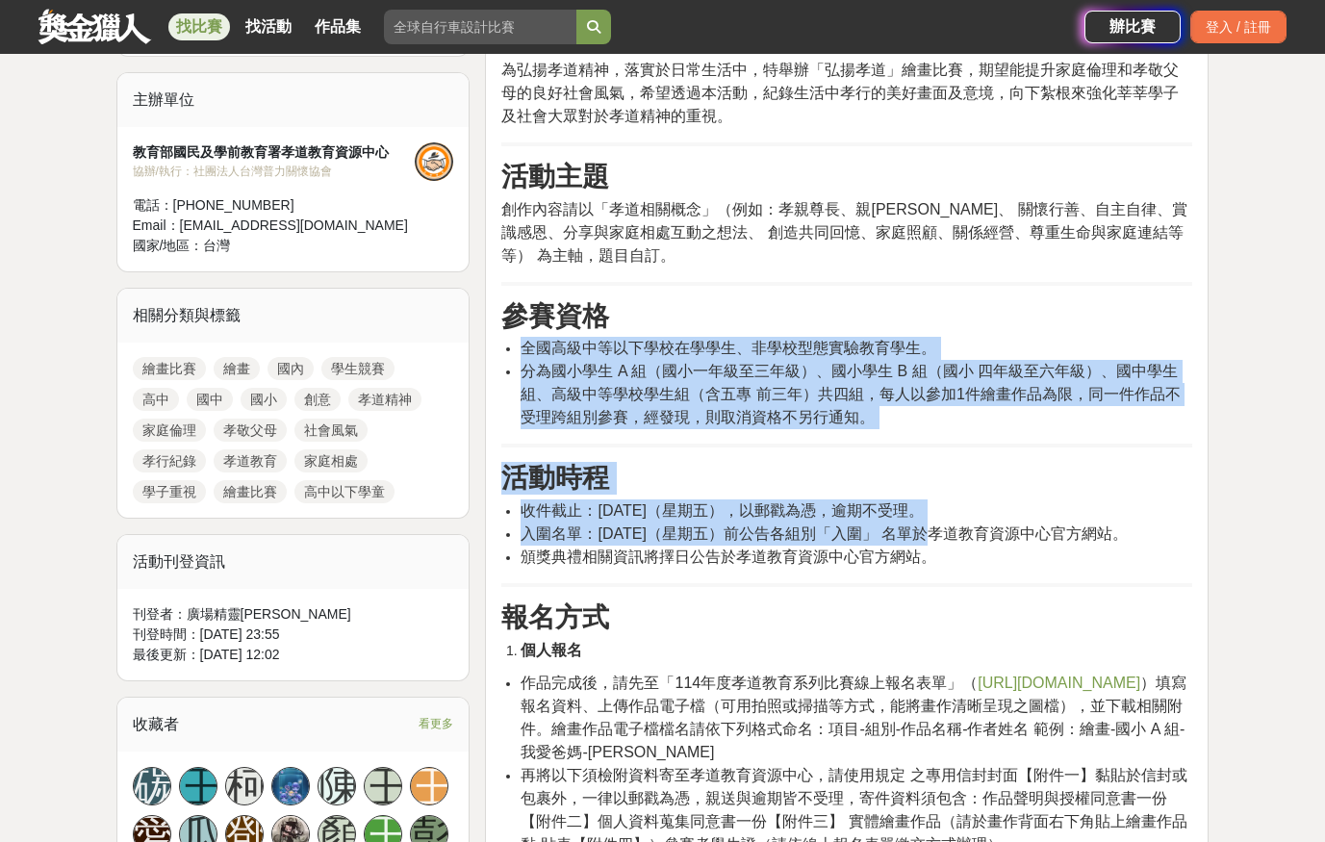
drag, startPoint x: 848, startPoint y: 424, endPoint x: 926, endPoint y: 543, distance: 141.7
click at [926, 543] on li "入圍名單：114年11月28日（星期五）前公告各組別「入圍」 名單於孝道教育資源中心官方網站。" at bounding box center [857, 534] width 672 height 23
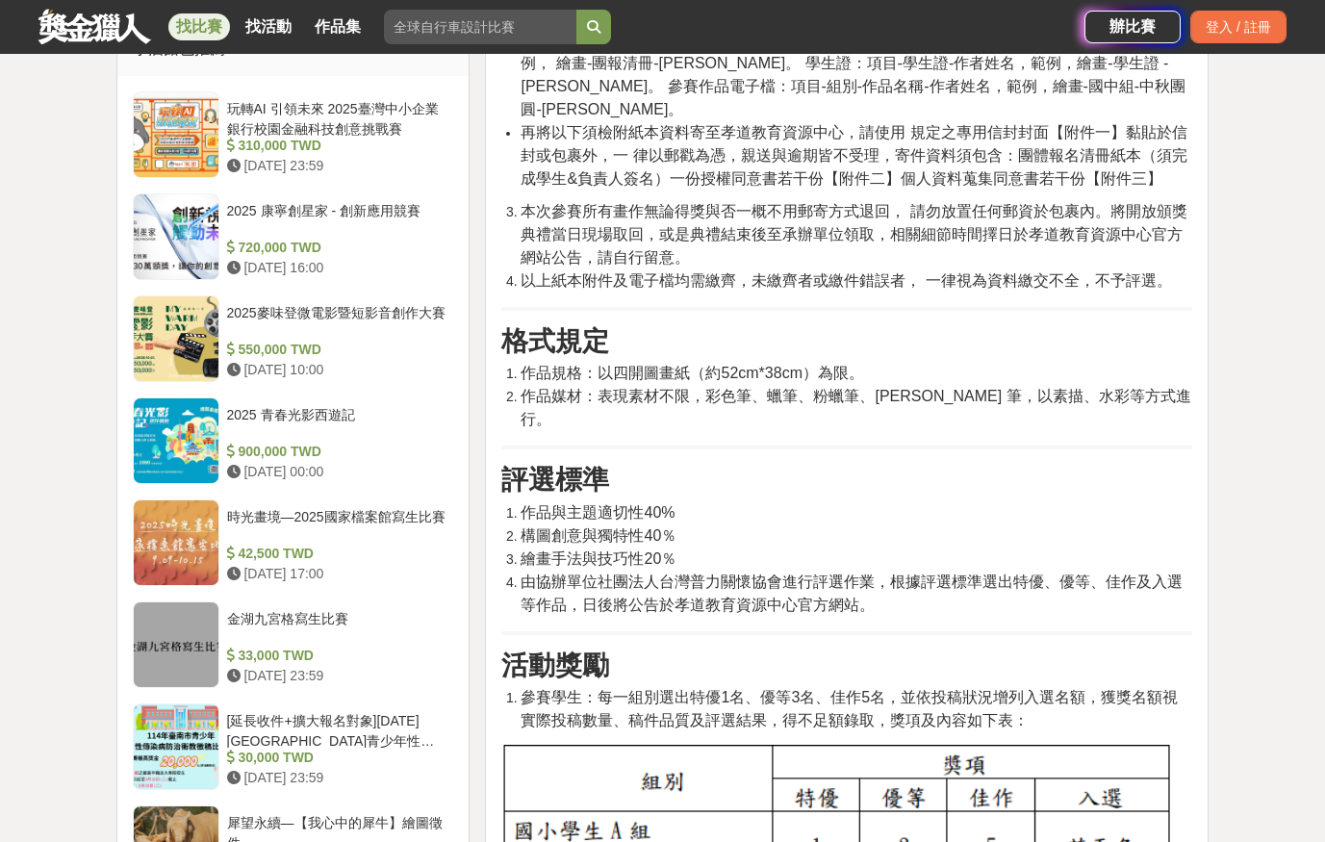
scroll to position [1925, 0]
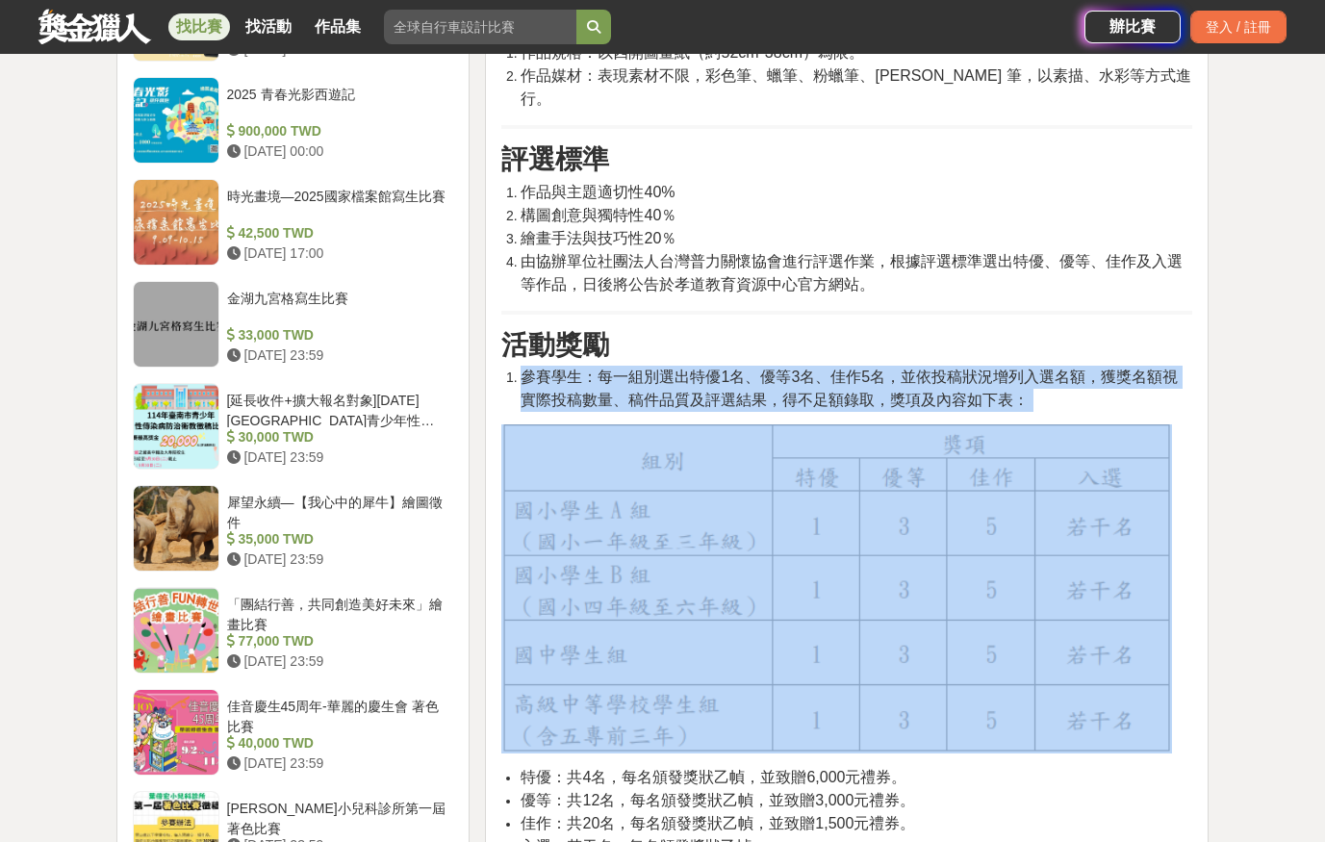
drag, startPoint x: 892, startPoint y: 312, endPoint x: 998, endPoint y: 635, distance: 340.2
click at [998, 635] on div "活動目的 為弘揚孝道精神，落實於日常生活中，特舉辦「弘揚孝道」繪畫比賽，期望能提升家庭倫理和孝敬父母的良好社會風氣，希望透過本活動，紀錄生活中孝行的美好畫面及…" at bounding box center [846, 450] width 691 height 3422
click at [998, 635] on img at bounding box center [836, 588] width 671 height 329
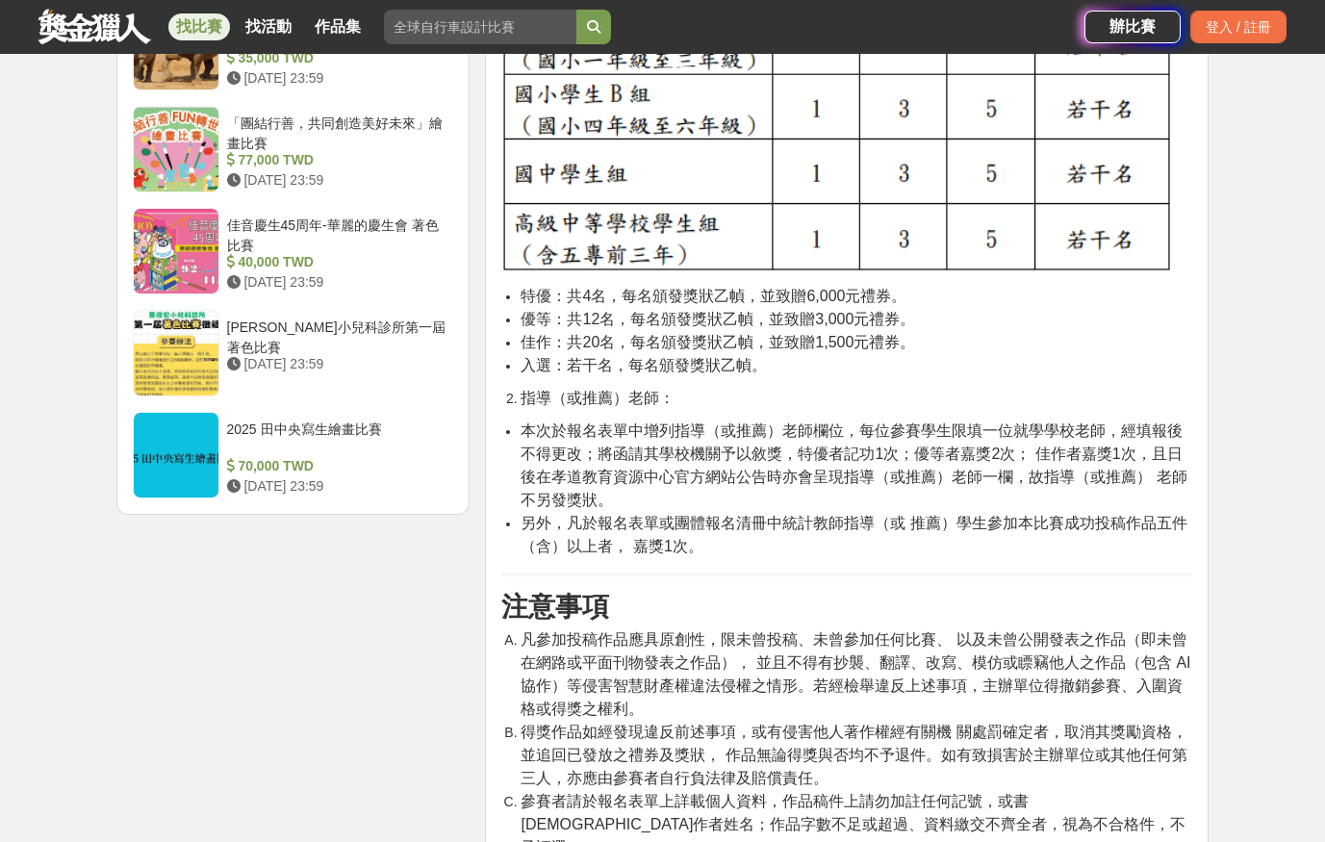
click at [995, 631] on span "凡參加投稿作品應具原創性，限未曾投稿、未曾參加任何比賽、 以及未曾公開發表之作品（即未曾在網路或平面刊物發表之作品）， 並且不得有抄襲、翻譯、改寫、模仿或瞟竊…" at bounding box center [856, 674] width 670 height 86
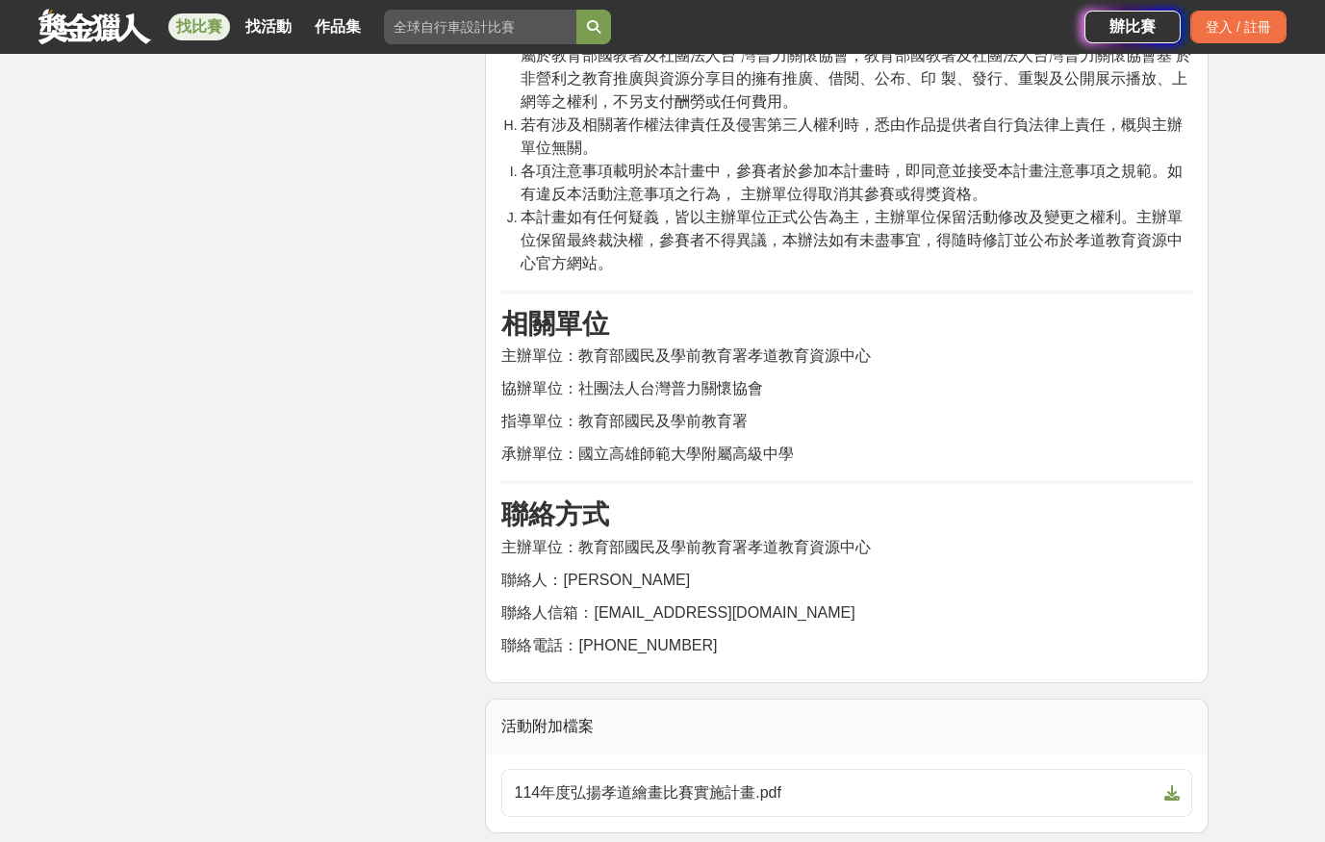
scroll to position [3849, 0]
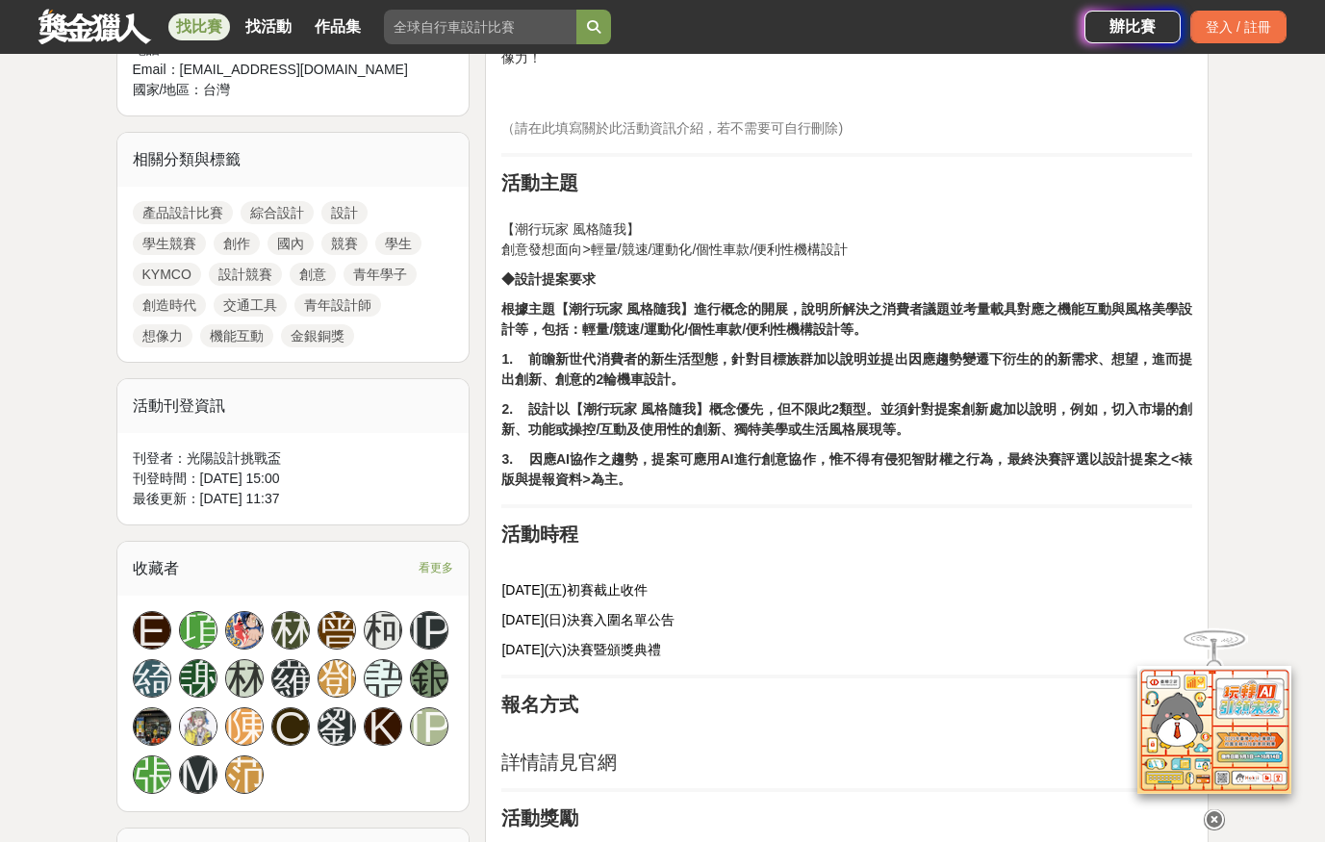
scroll to position [802, 0]
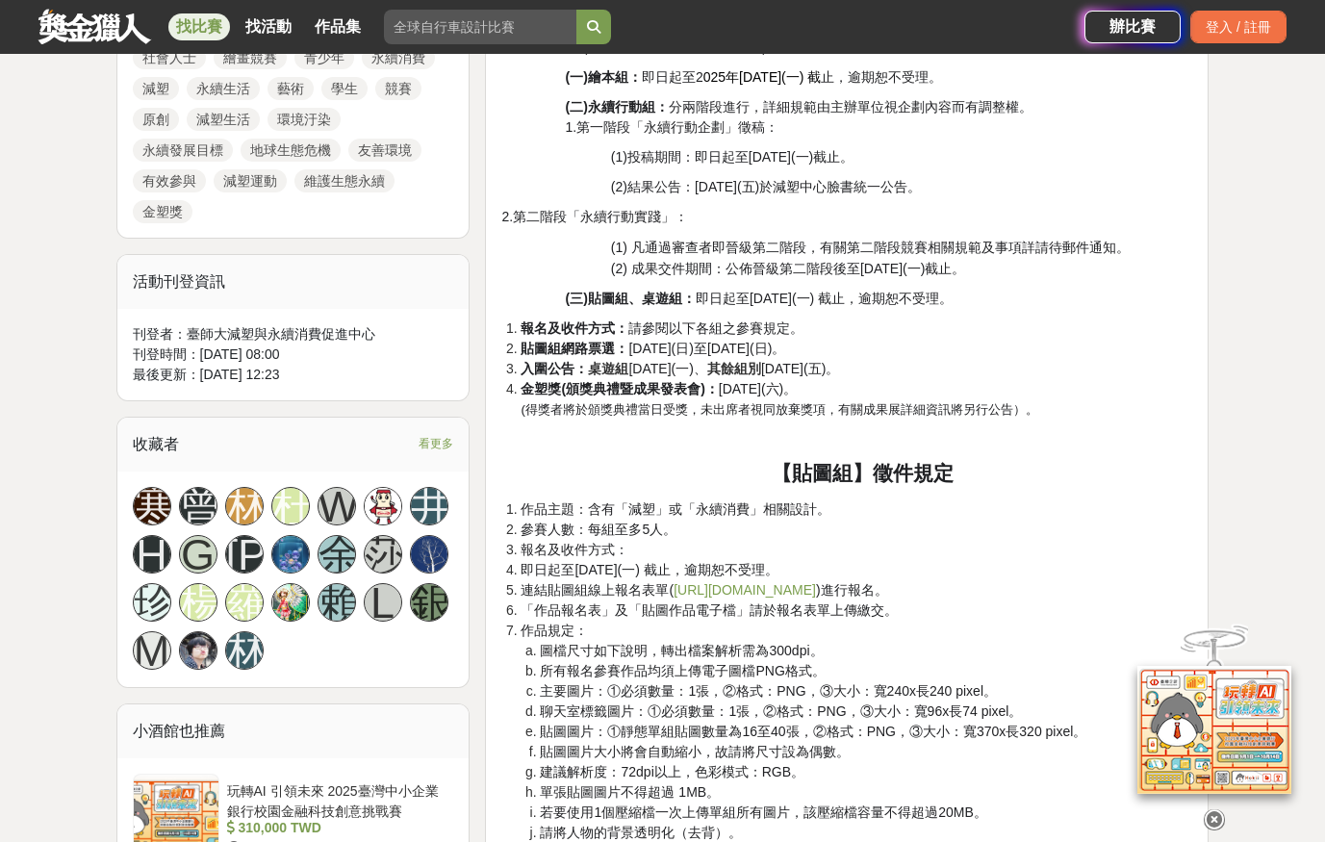
scroll to position [1123, 0]
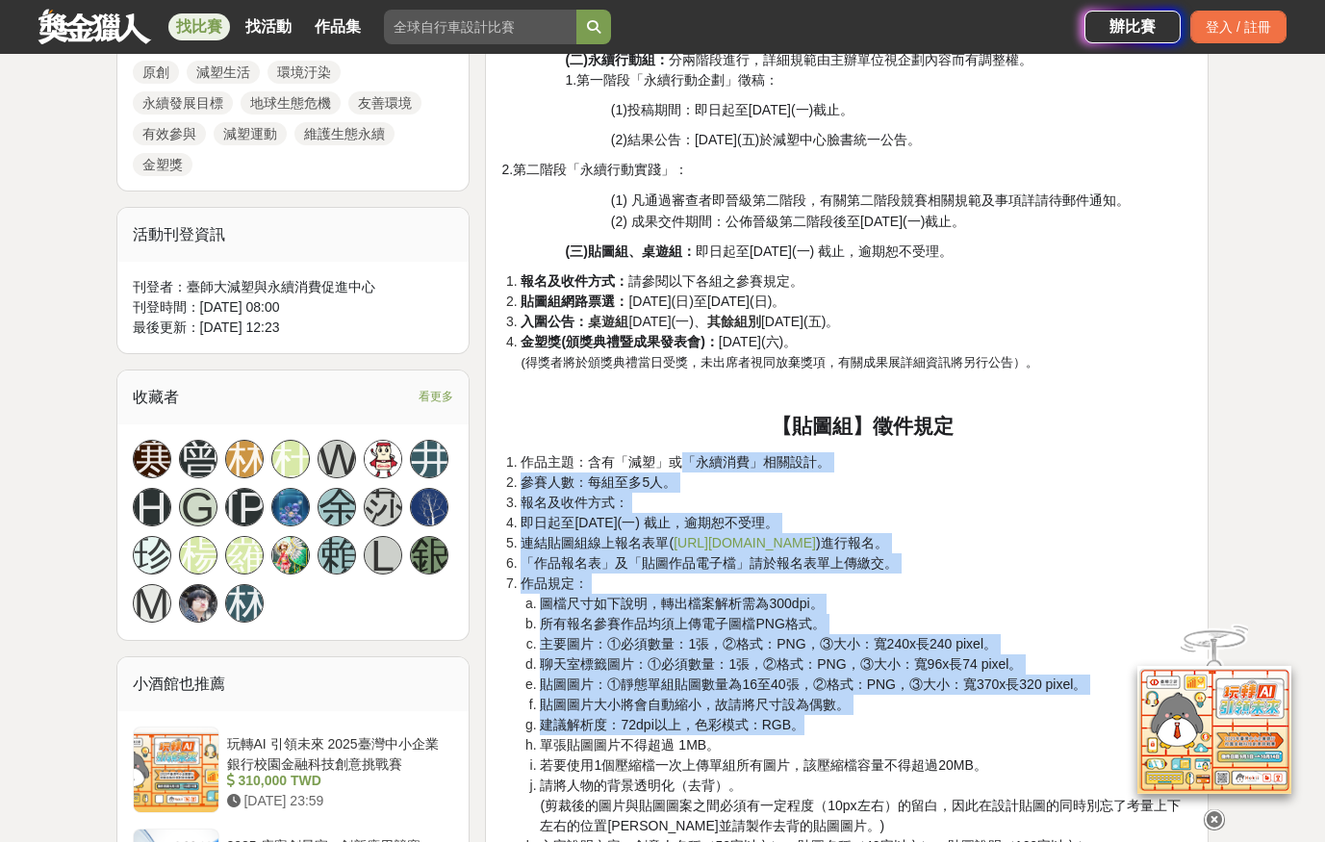
drag, startPoint x: 677, startPoint y: 455, endPoint x: 813, endPoint y: 731, distance: 307.7
click at [813, 731] on ol "作品主題：含有「減塑」或「永續消費」相關設計。 參賽人數：每組至多5人。 報名及收件方式： 即日起至[DATE](一) 截止，逾期恕不受理。 連結貼圖組線上報…" at bounding box center [846, 786] width 691 height 669
click at [813, 731] on li "建議解析度：72dpi以上，色彩模式：RGB。" at bounding box center [866, 725] width 652 height 20
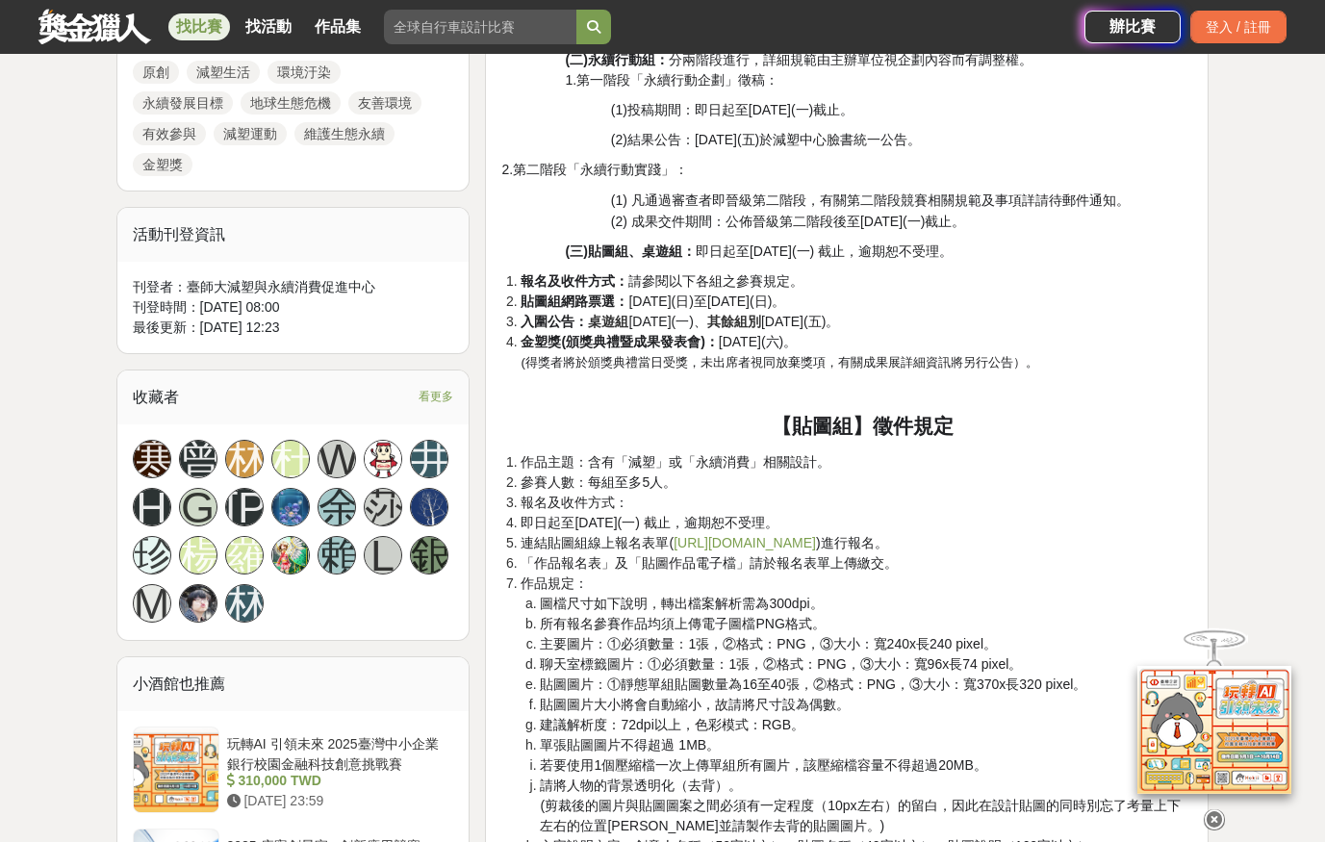
click at [540, 642] on li "主要圖片：①必須數量：1張，②格式：PNG，③大小：寬240x長240 pixel。" at bounding box center [866, 644] width 652 height 20
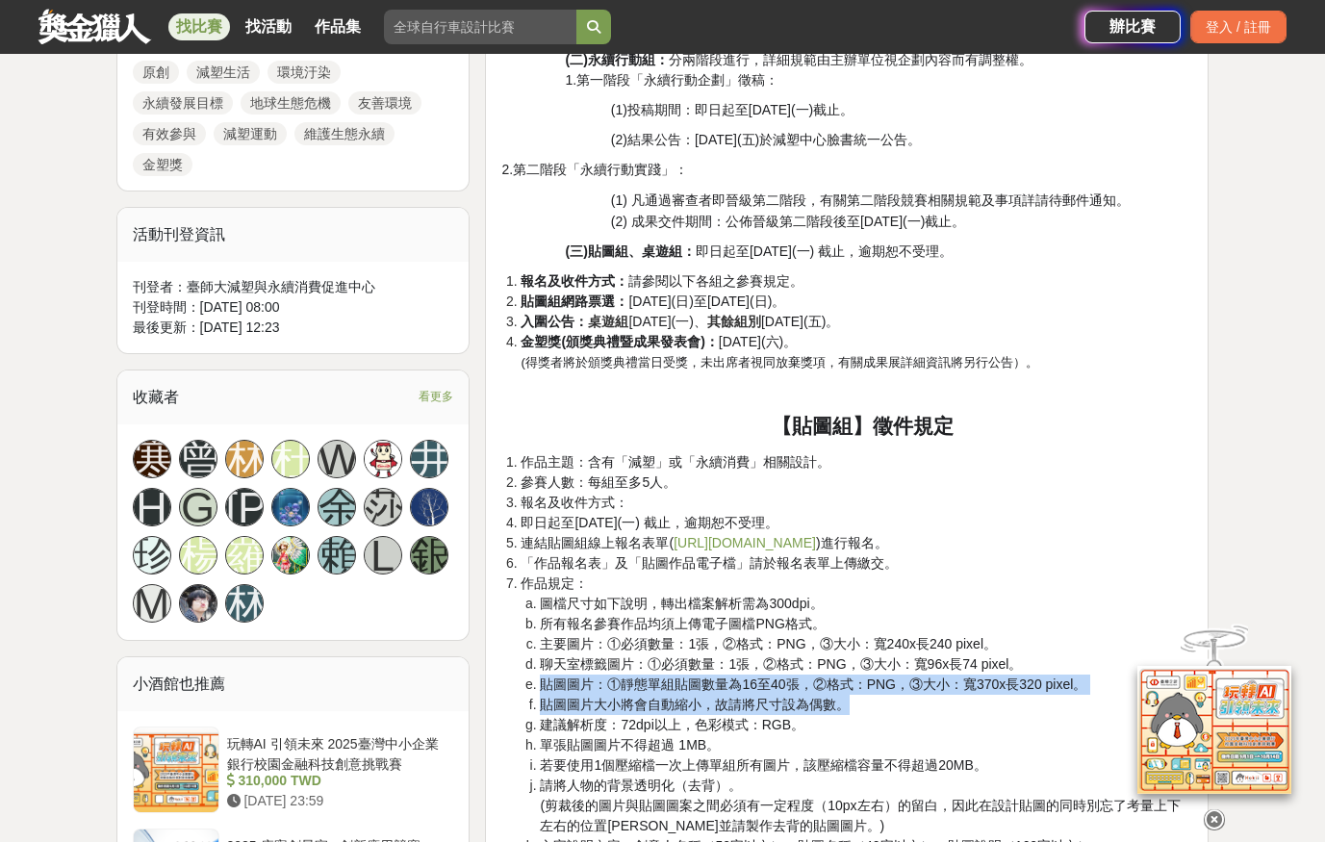
drag, startPoint x: 529, startPoint y: 679, endPoint x: 931, endPoint y: 708, distance: 402.3
click at [931, 708] on ol "圖檔尺寸如下說明，轉出檔案解析需為300dpi。 所有報名參賽作品均須上傳電子圖檔PNG格式。 主要圖片：①必須數量：1張，②格式：PNG，③大小：寬240x…" at bounding box center [857, 725] width 672 height 263
click at [931, 708] on li "貼圖圖片大小將會自動縮小，故請將尺寸設為偶數。" at bounding box center [866, 705] width 652 height 20
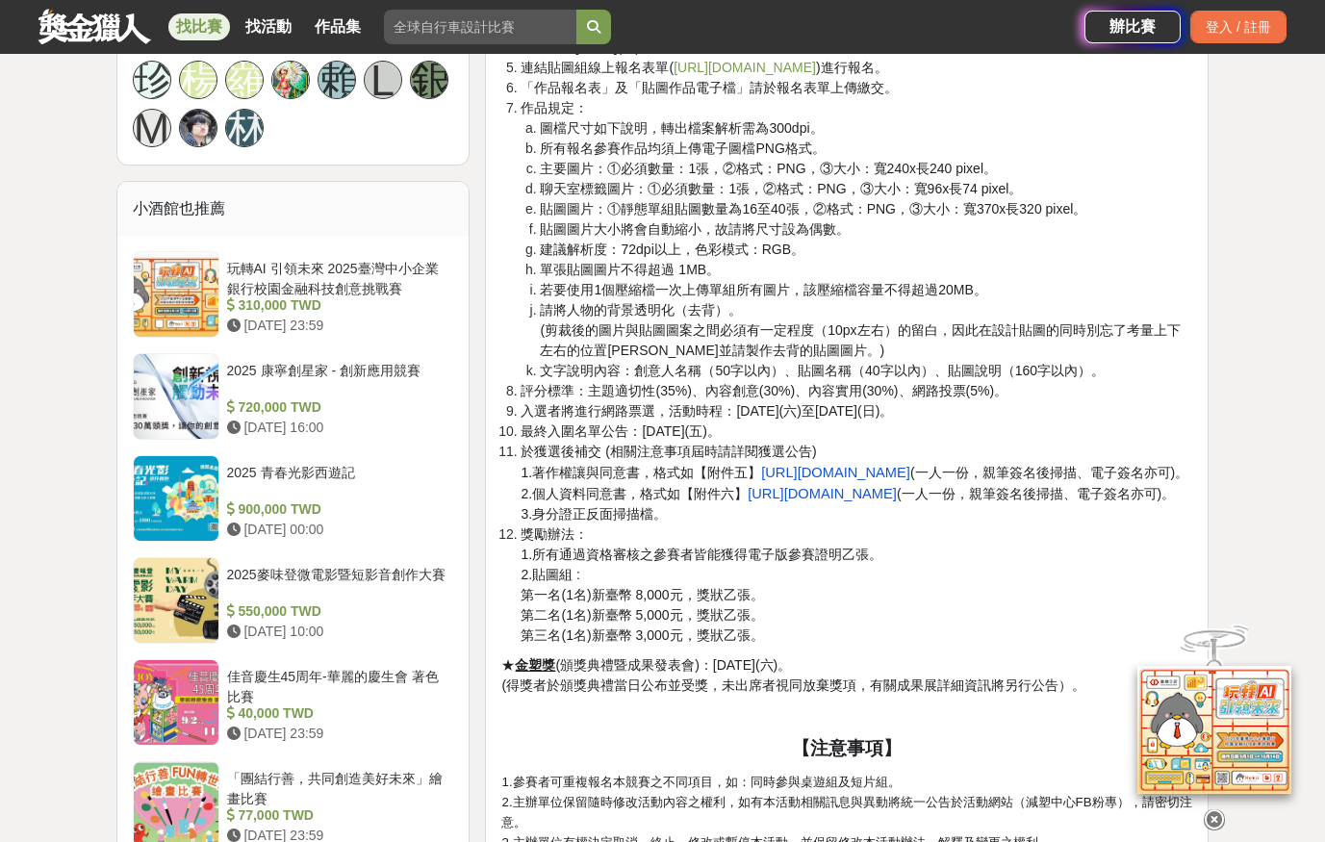
scroll to position [1604, 0]
